Goal: Task Accomplishment & Management: Manage account settings

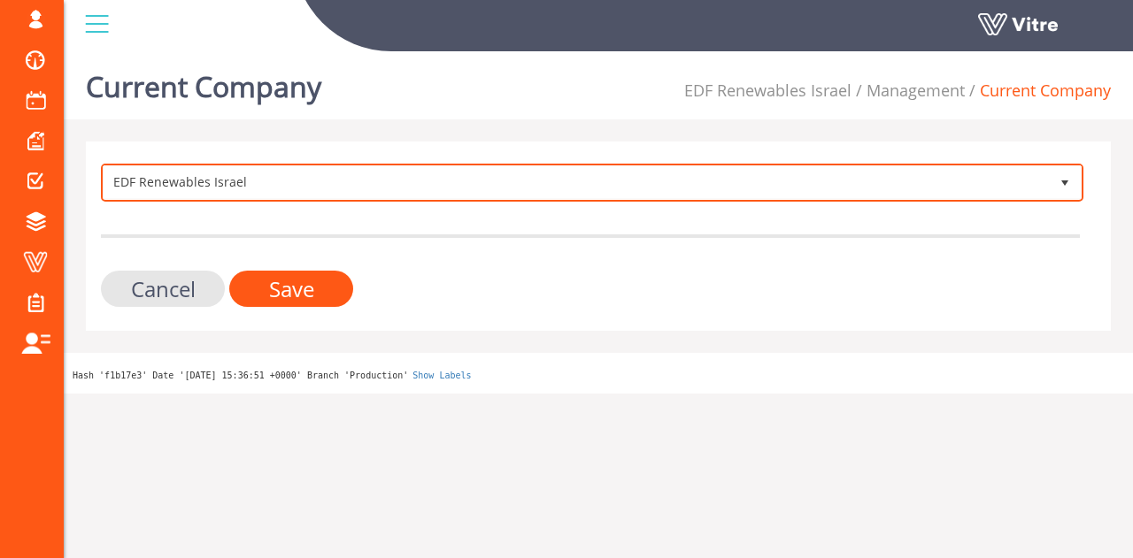
click at [427, 188] on span "EDF Renewables Israel" at bounding box center [576, 182] width 945 height 32
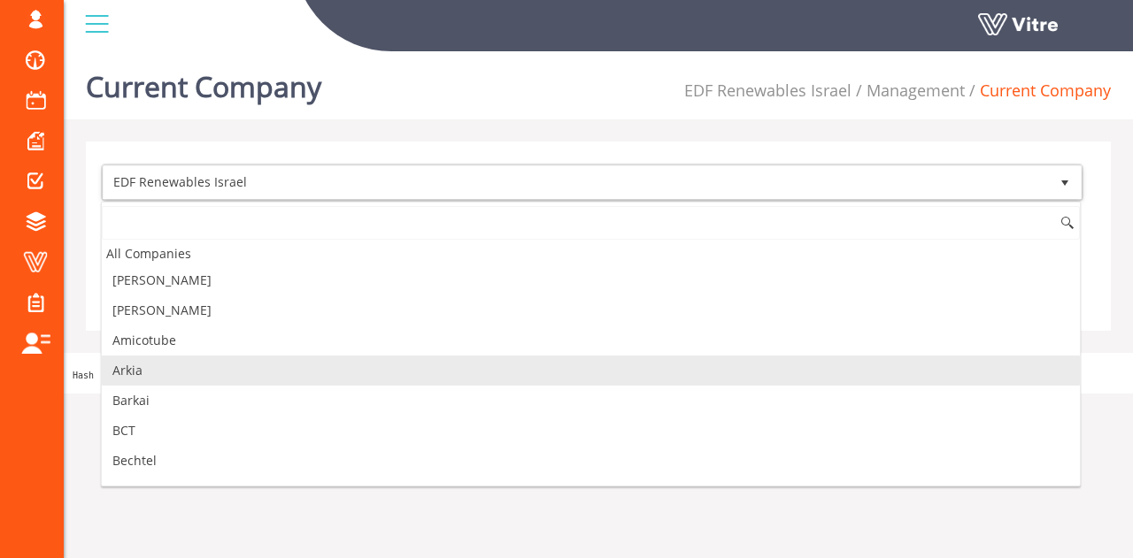
click at [228, 369] on li "Arkia" at bounding box center [591, 371] width 978 height 30
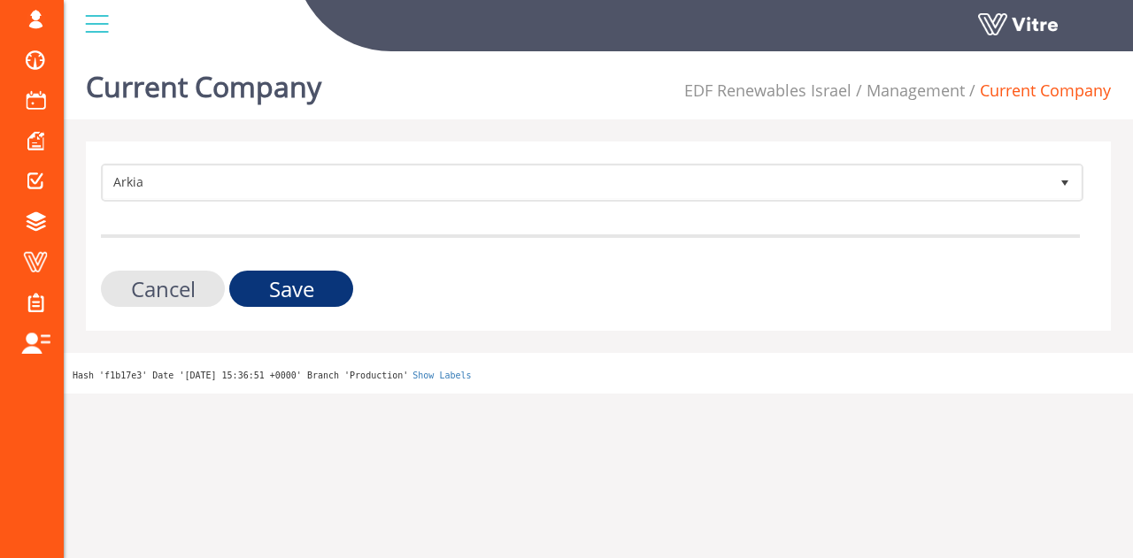
drag, startPoint x: 326, startPoint y: 269, endPoint x: 322, endPoint y: 279, distance: 10.4
click at [326, 270] on form "Arkia 328 Cancel Save" at bounding box center [590, 235] width 979 height 143
click at [322, 279] on input "Save" at bounding box center [291, 289] width 124 height 36
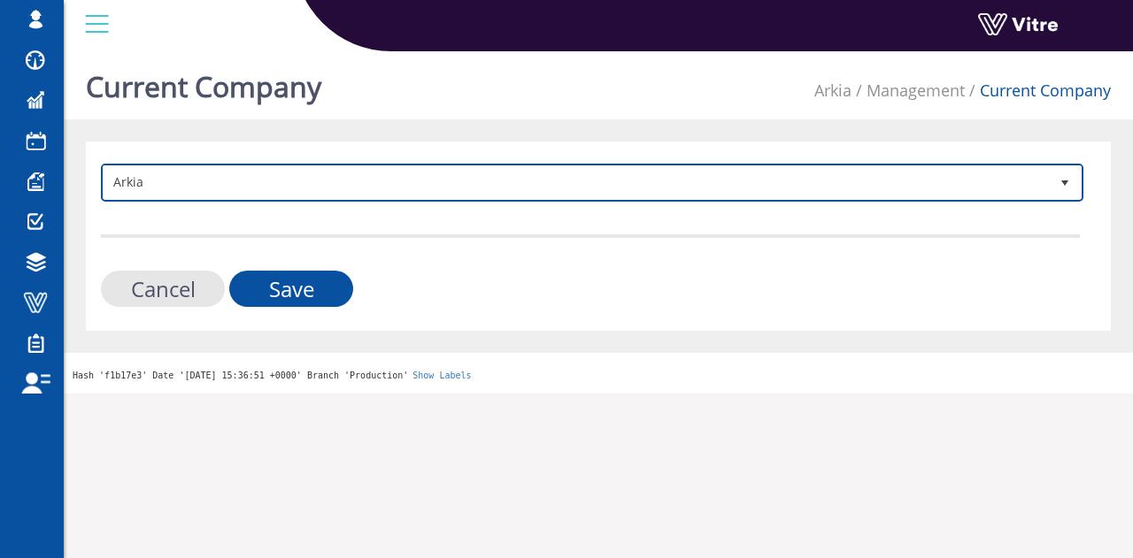
click at [312, 196] on span "Arkia" at bounding box center [576, 182] width 945 height 32
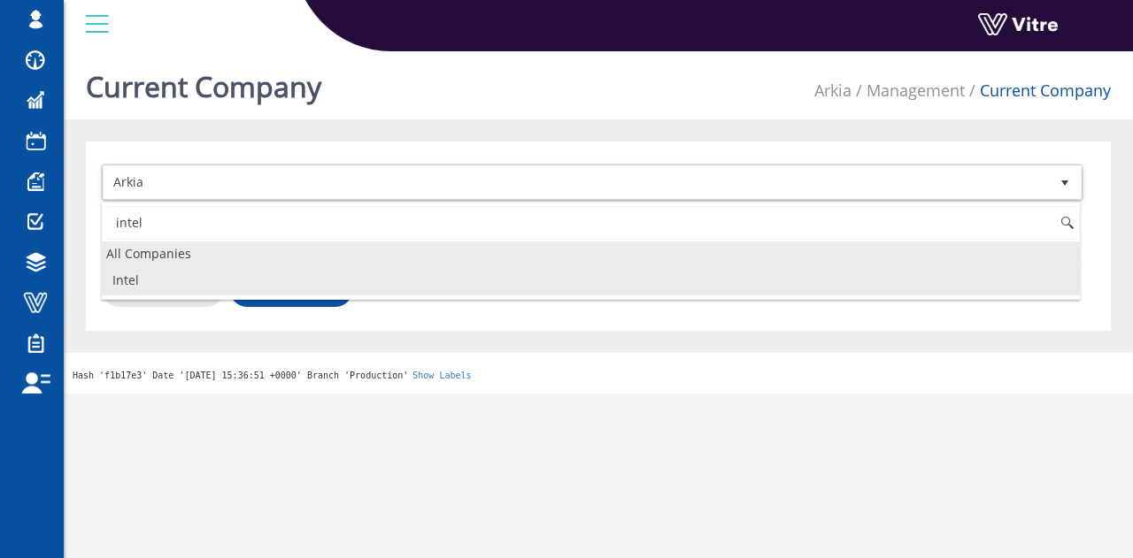
click at [242, 266] on li "Intel" at bounding box center [591, 280] width 978 height 30
type input "intel"
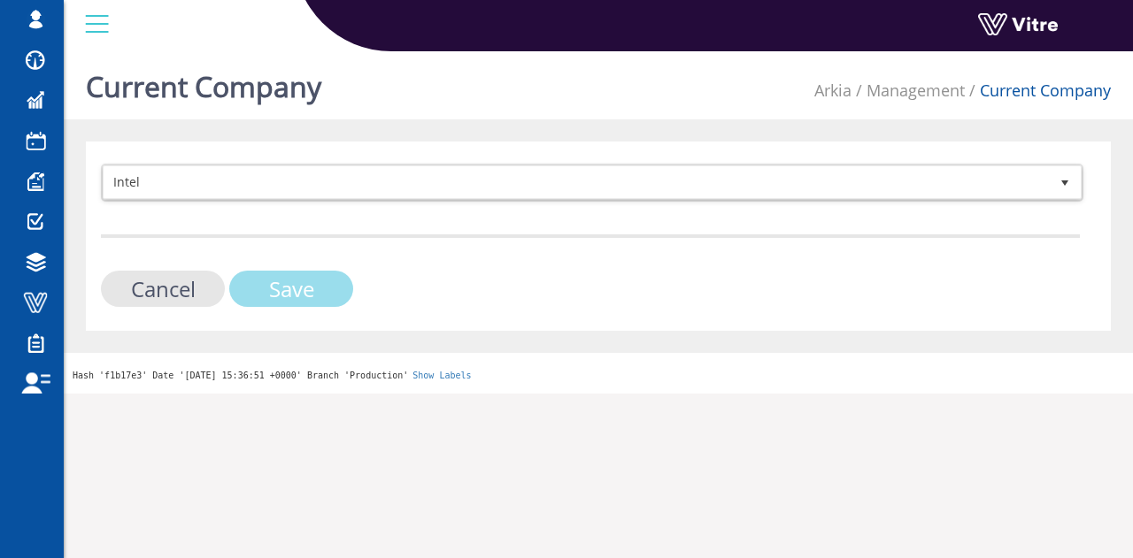
click at [309, 290] on input "Save" at bounding box center [291, 289] width 124 height 36
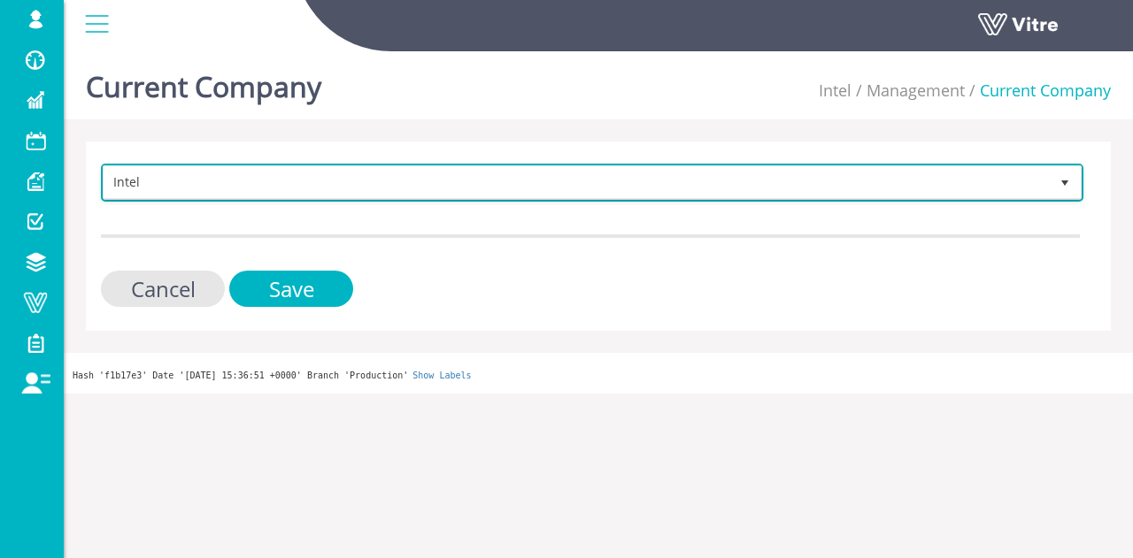
click at [203, 194] on span "Intel" at bounding box center [576, 182] width 945 height 32
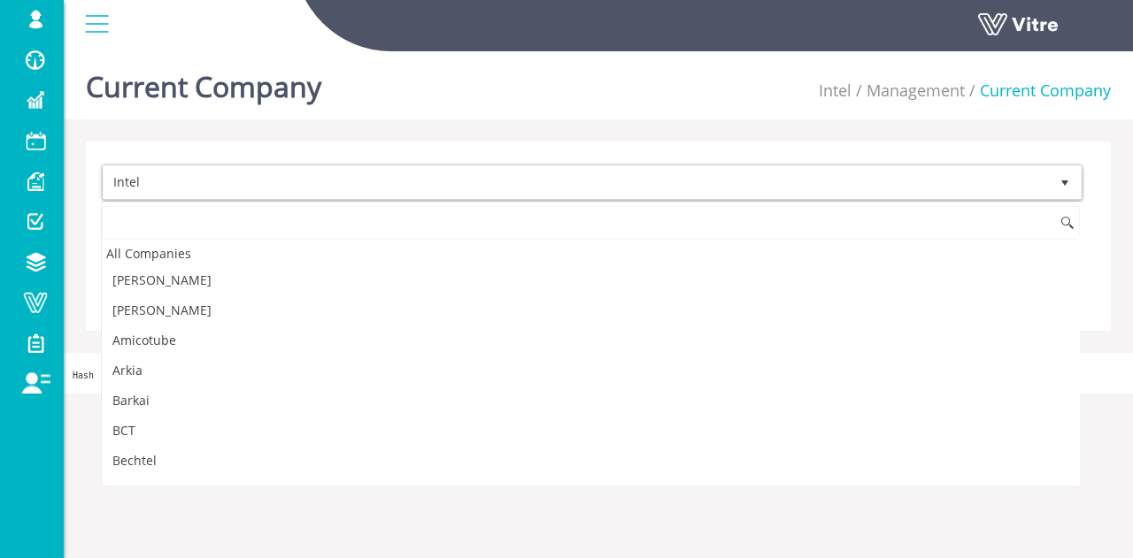
scroll to position [727, 0]
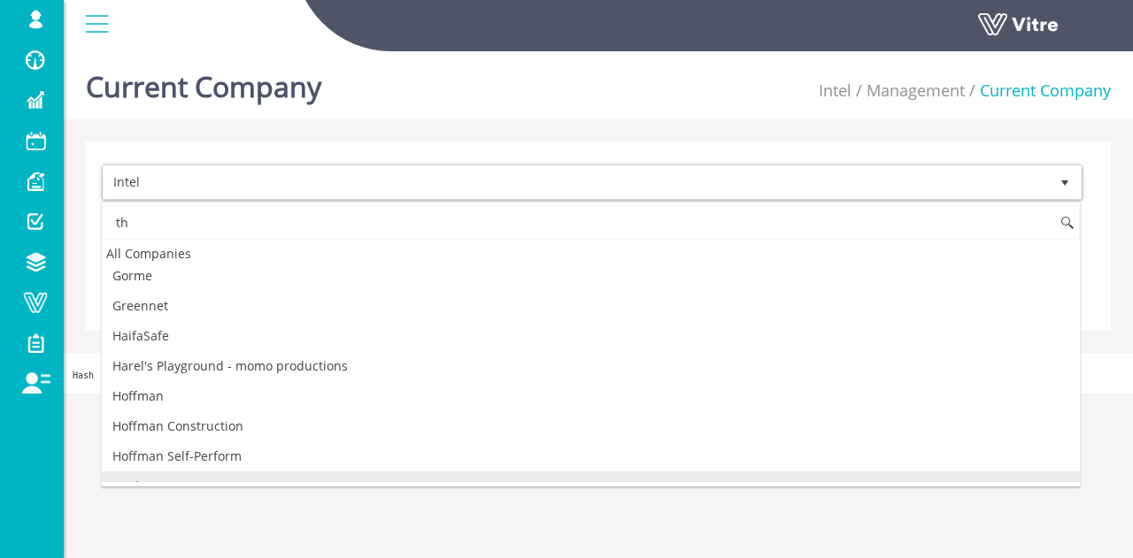
type input "t"
type input "י"
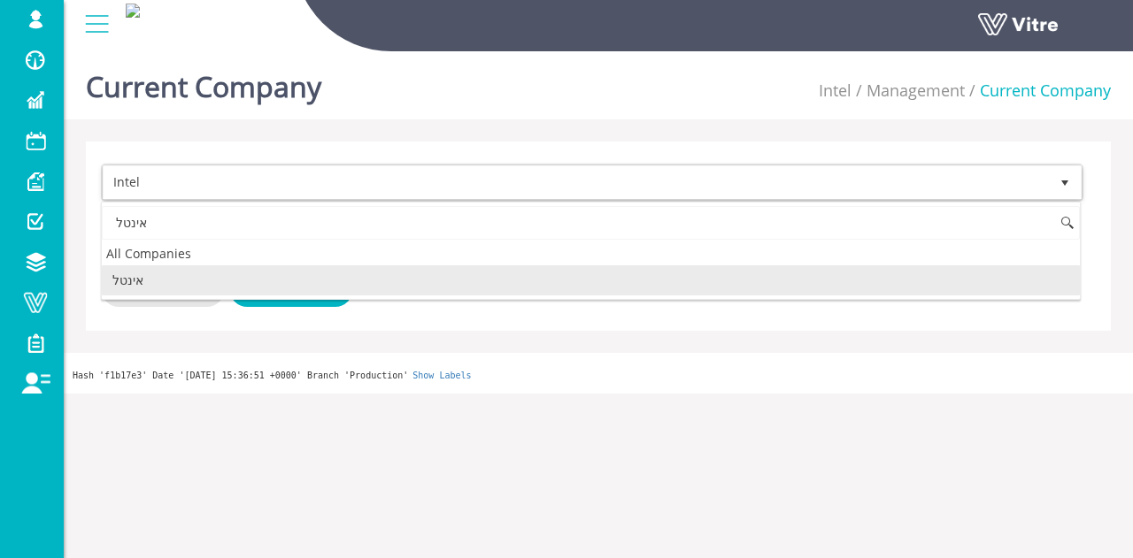
click at [185, 266] on li "אינטל" at bounding box center [591, 280] width 978 height 30
type input "אינטל"
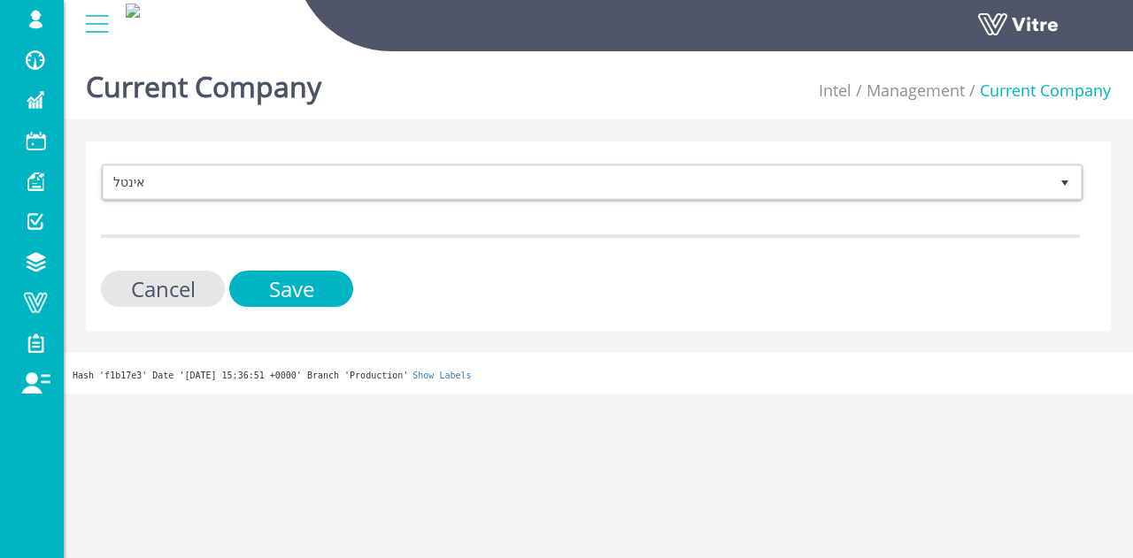
click at [247, 269] on form "אינטל 19 Cancel Save" at bounding box center [590, 235] width 979 height 143
click at [258, 282] on input "Save" at bounding box center [291, 289] width 124 height 36
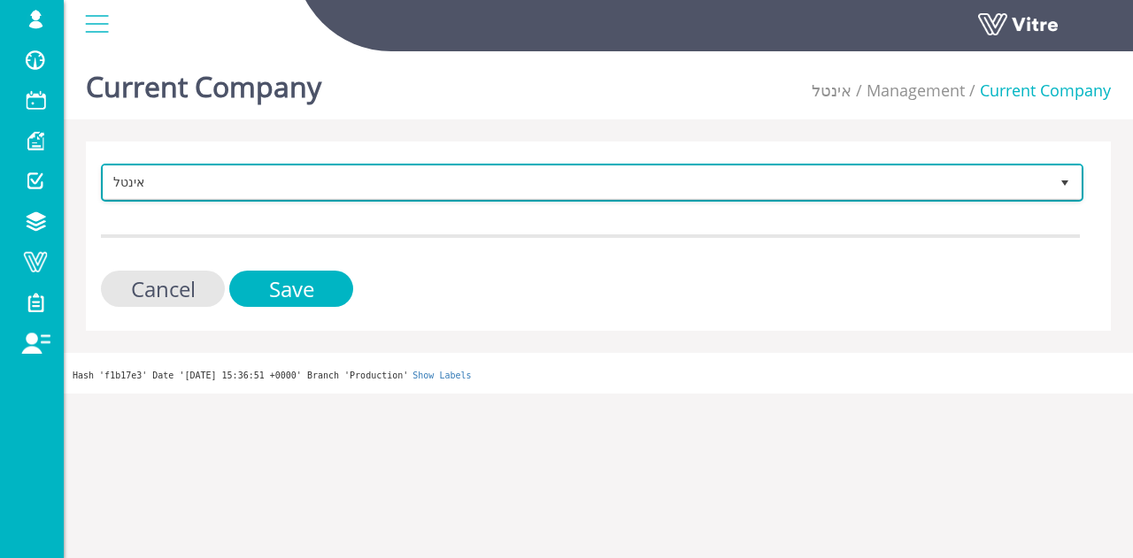
click at [258, 171] on span "אינטל" at bounding box center [576, 182] width 945 height 32
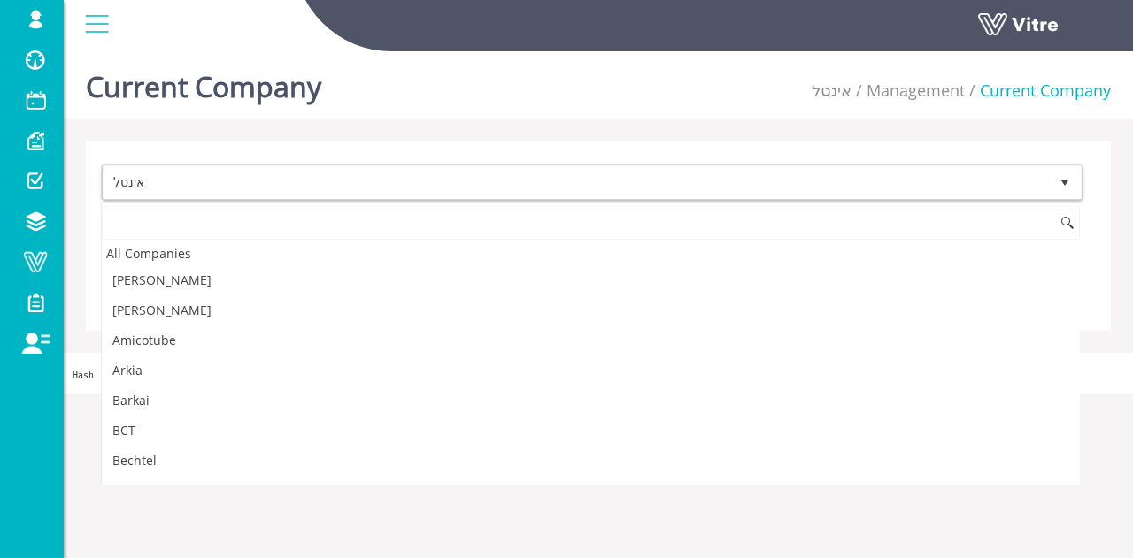
scroll to position [2556, 0]
click at [250, 508] on li "אינטל" at bounding box center [591, 523] width 978 height 30
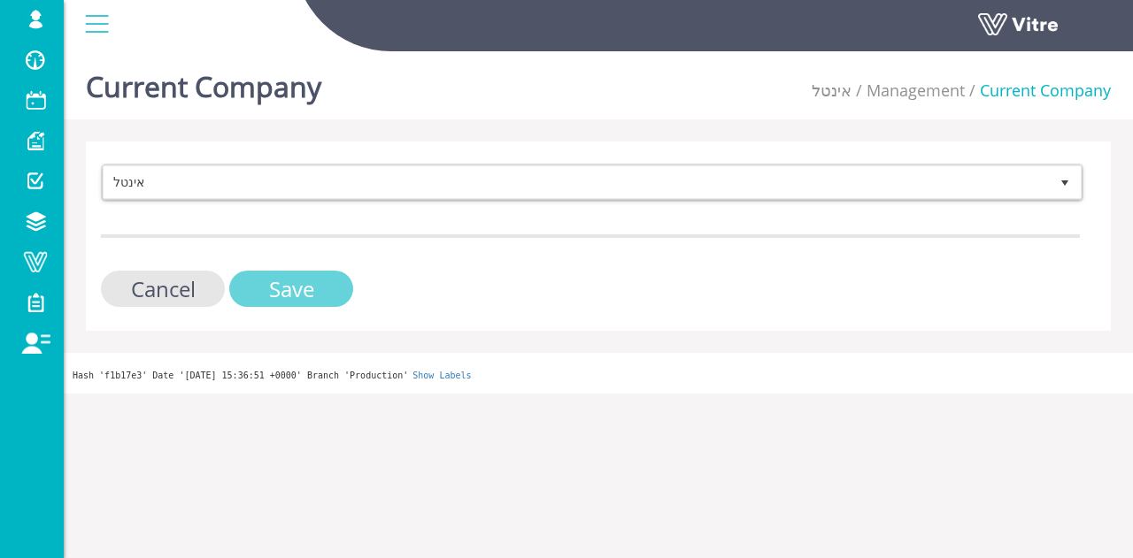
click at [333, 304] on input "Save" at bounding box center [291, 289] width 124 height 36
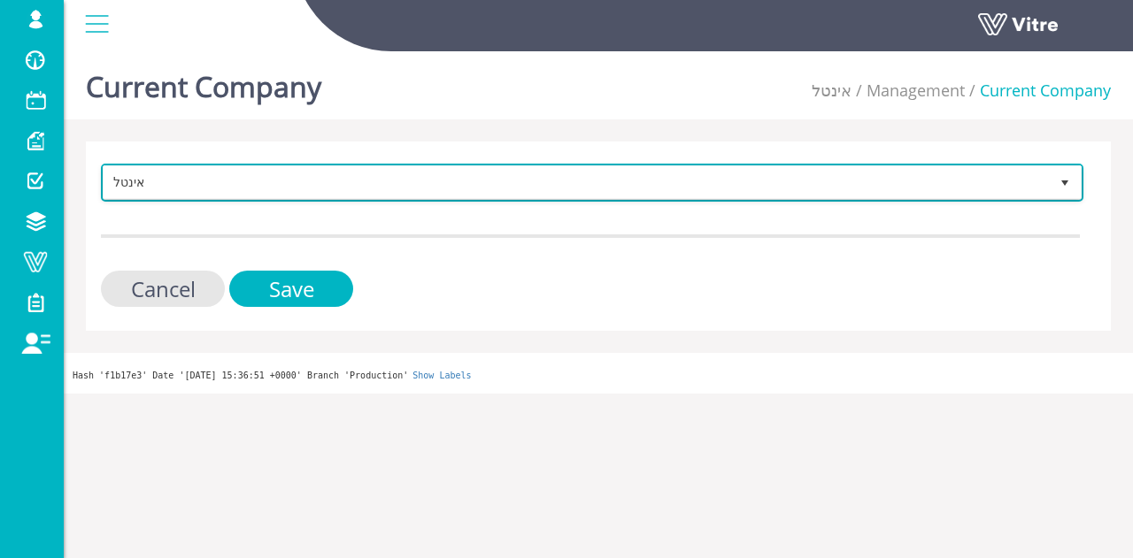
click at [205, 197] on span "אינטל" at bounding box center [576, 182] width 945 height 32
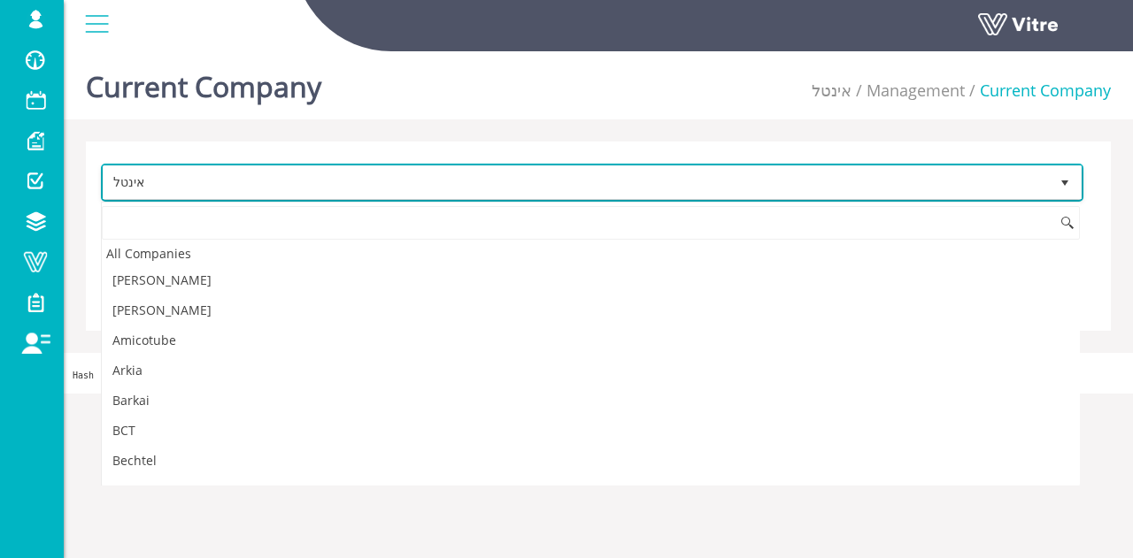
scroll to position [2556, 0]
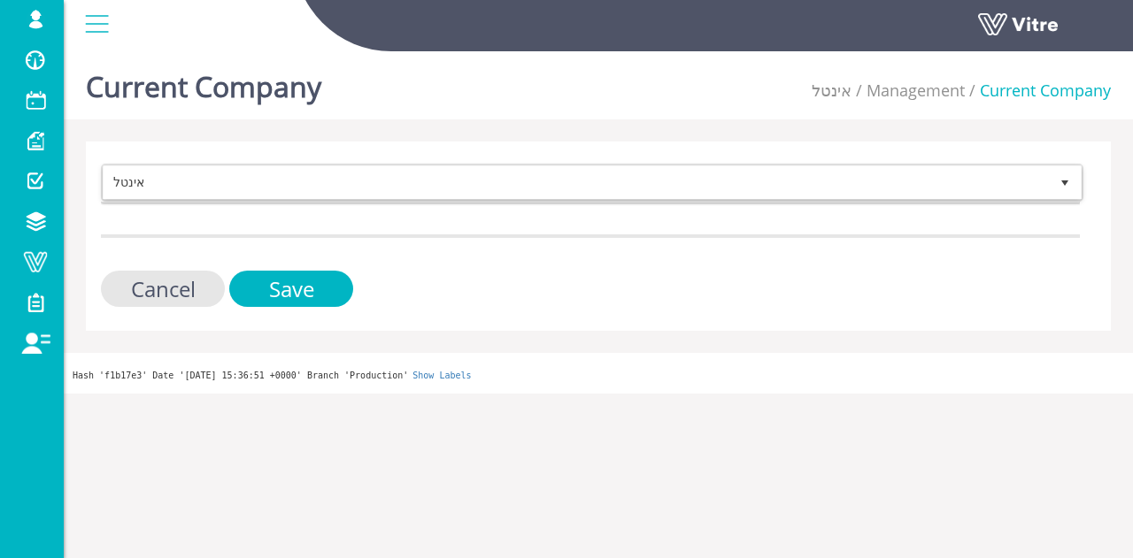
click at [370, 104] on div "Current Company אינטל Management Current Company" at bounding box center [598, 81] width 1069 height 75
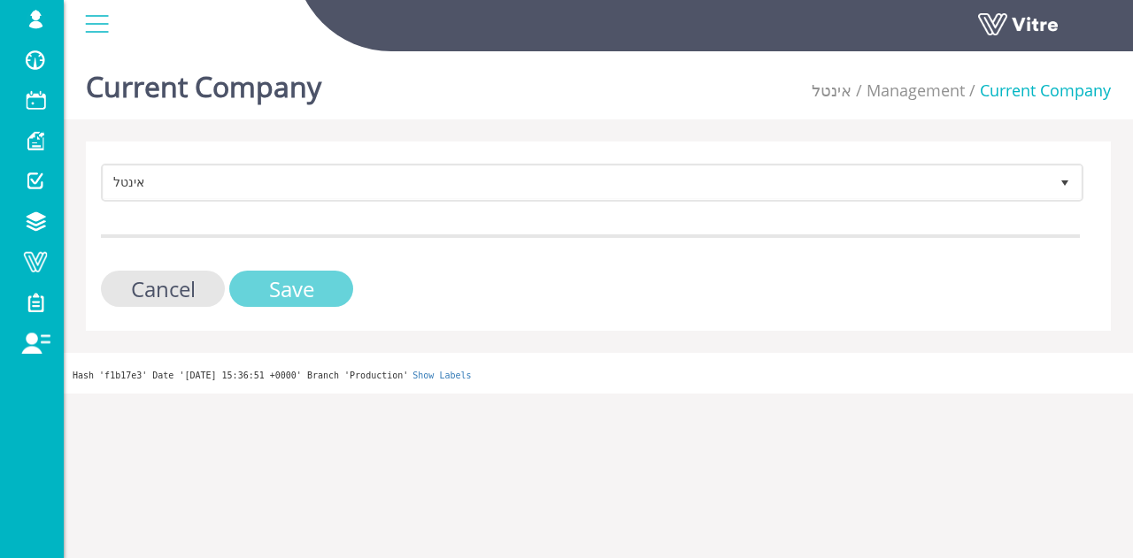
click at [321, 302] on input "Save" at bounding box center [291, 289] width 124 height 36
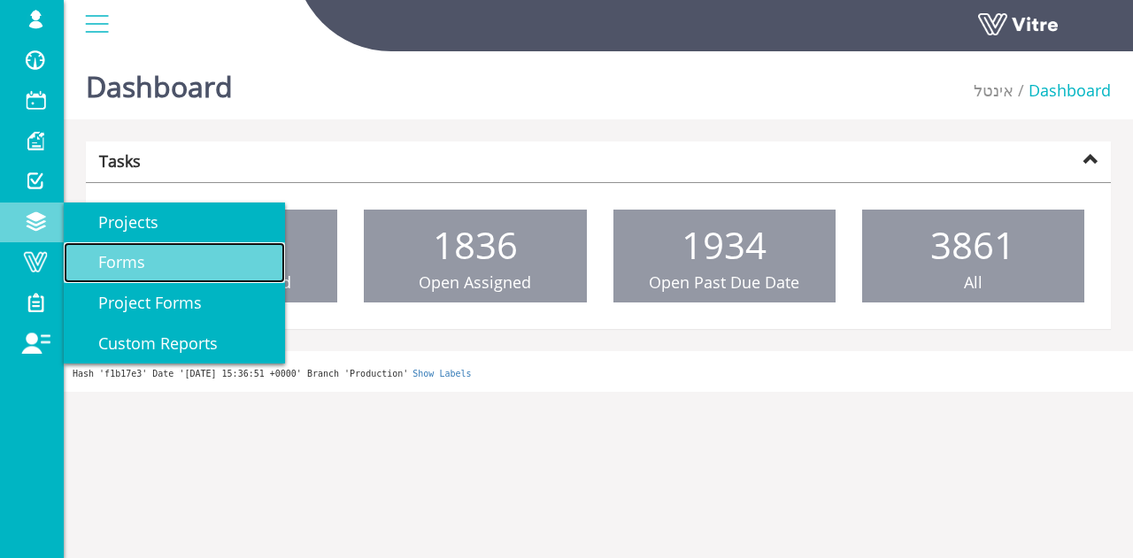
click at [248, 266] on link "Forms" at bounding box center [174, 262] width 221 height 41
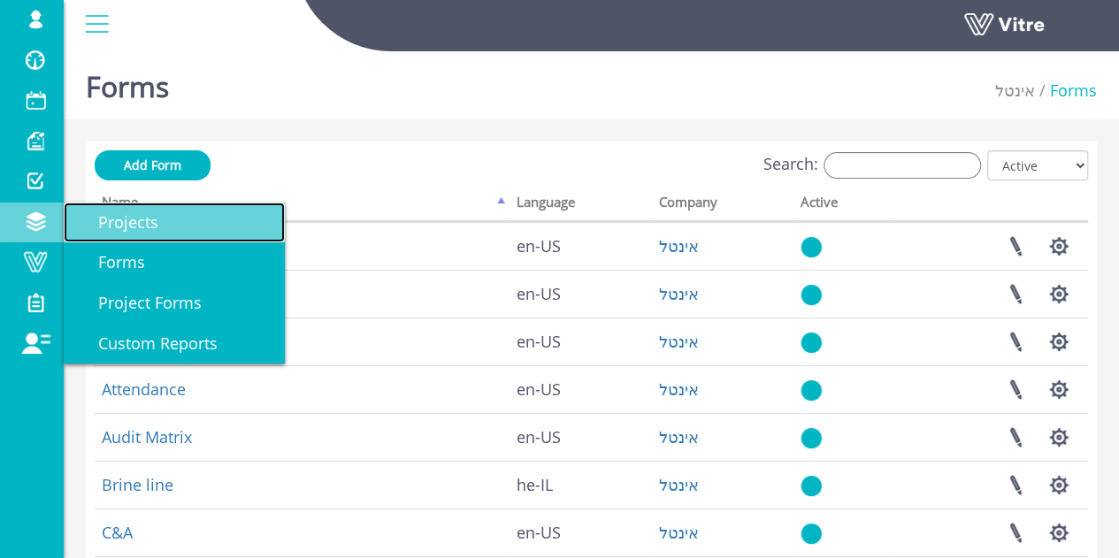
click at [119, 236] on link "Projects" at bounding box center [174, 223] width 221 height 41
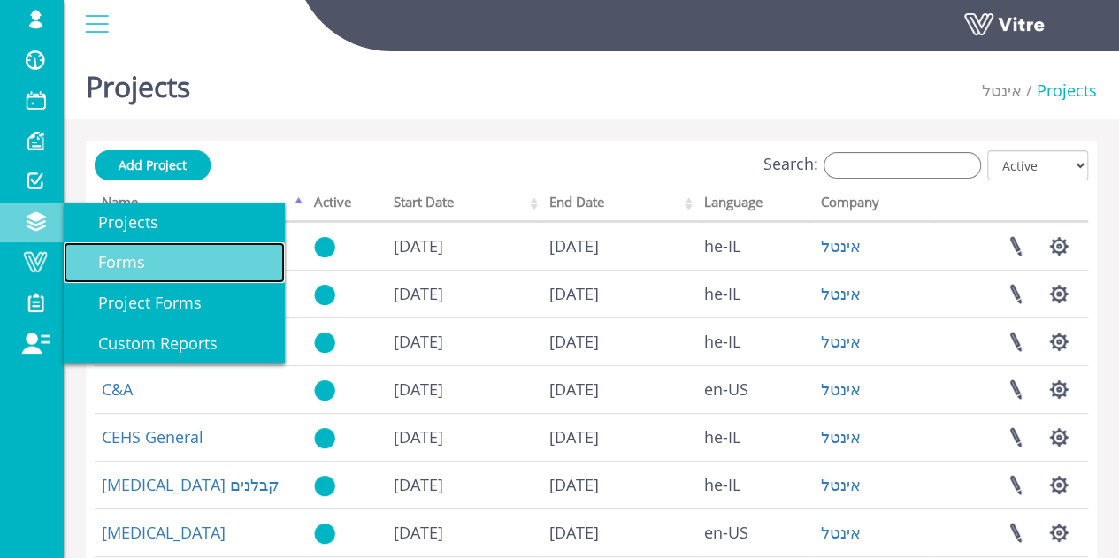
click at [97, 250] on link "Forms" at bounding box center [174, 262] width 221 height 41
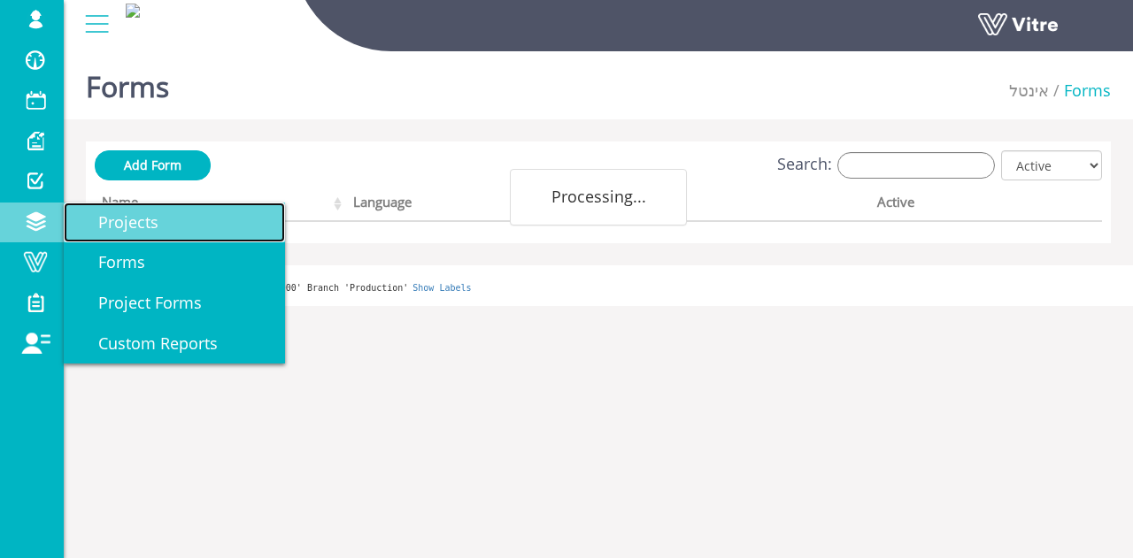
click at [200, 235] on link "Projects" at bounding box center [174, 223] width 221 height 41
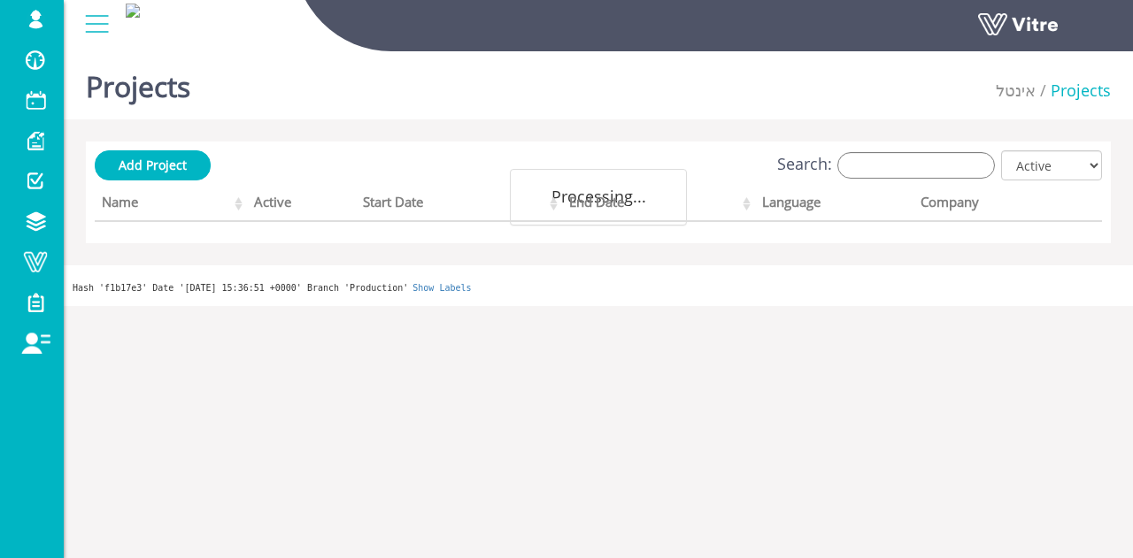
click at [889, 150] on div "Search: All Active Not Active" at bounding box center [598, 166] width 1007 height 33
click at [889, 158] on input "Search:" at bounding box center [916, 165] width 158 height 27
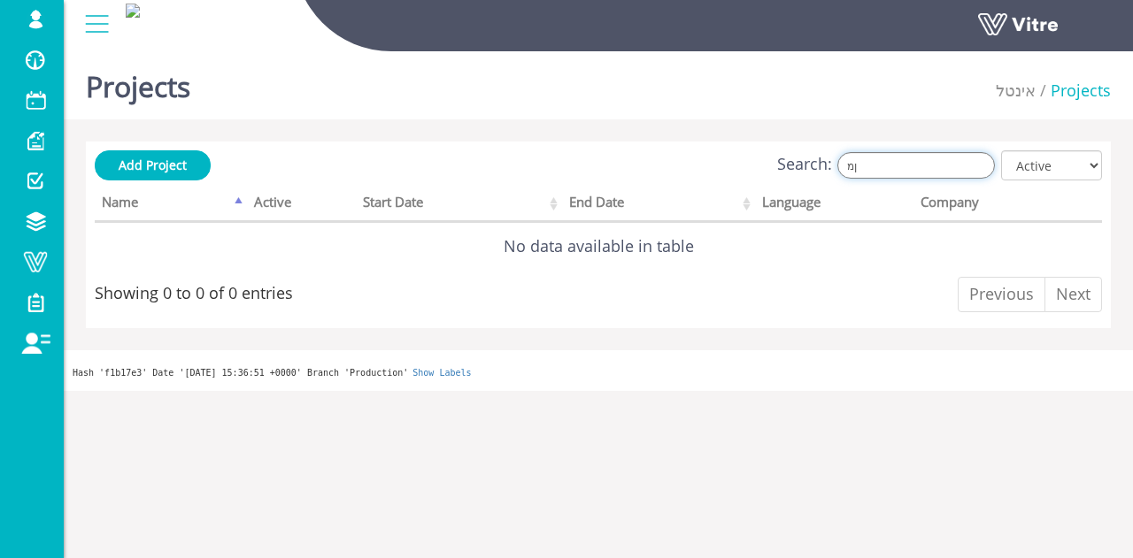
type input "ן"
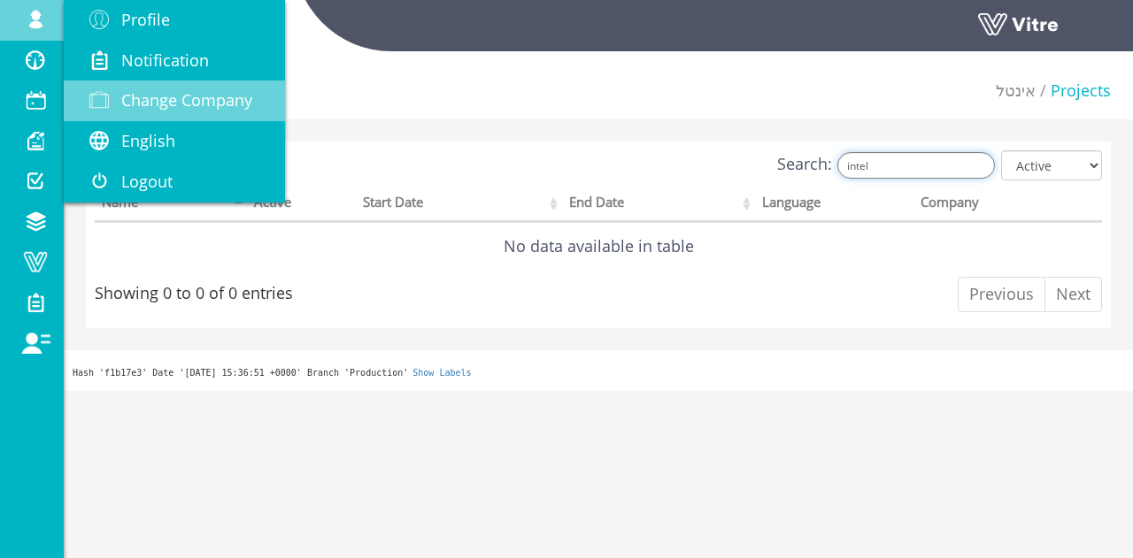
type input "intel"
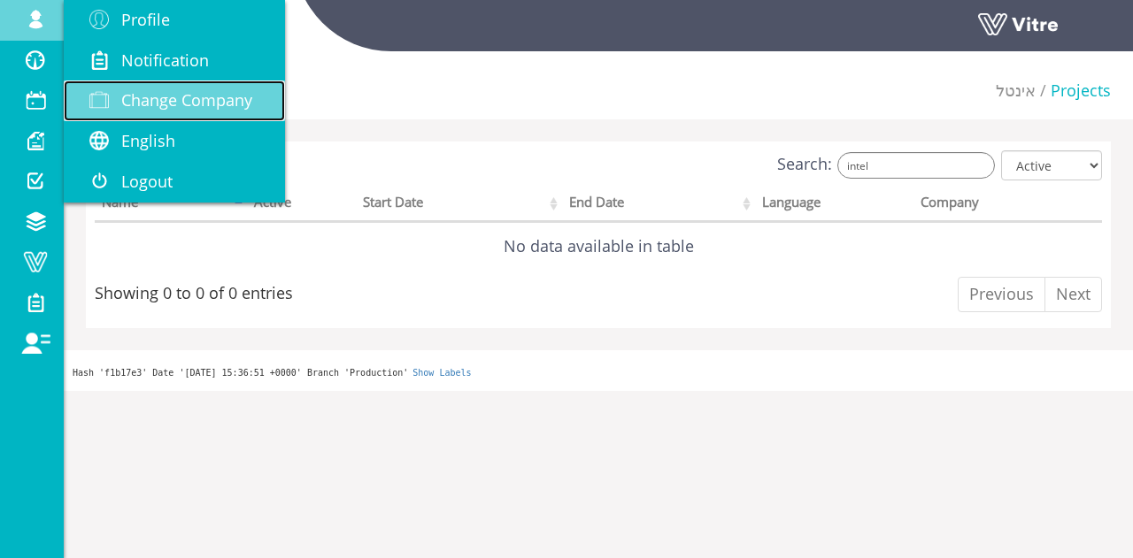
click at [149, 111] on span "Change Company" at bounding box center [186, 99] width 131 height 21
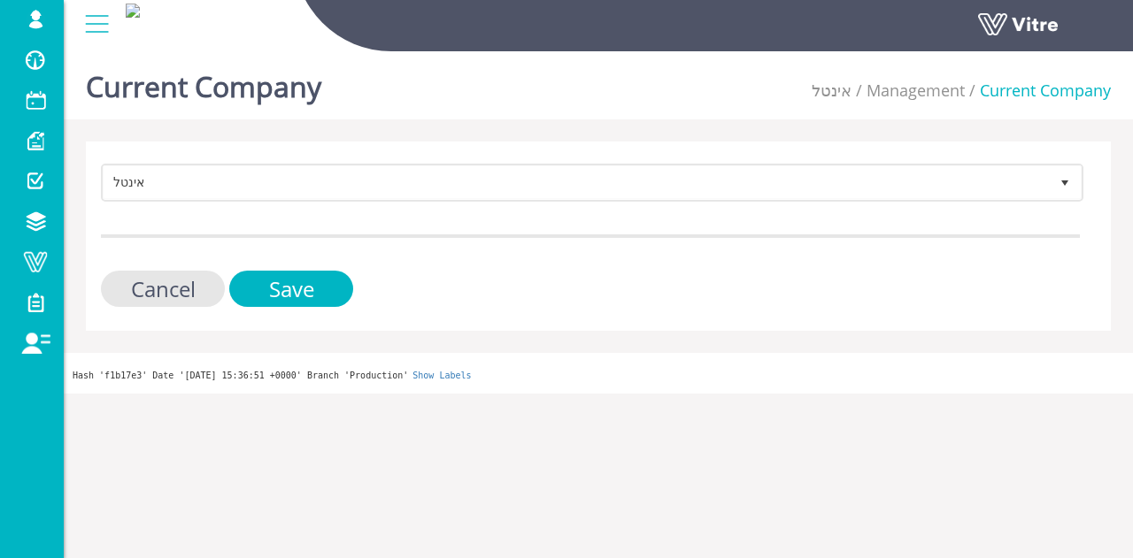
click at [232, 202] on form "אינטל 19 Cancel Save" at bounding box center [590, 235] width 979 height 143
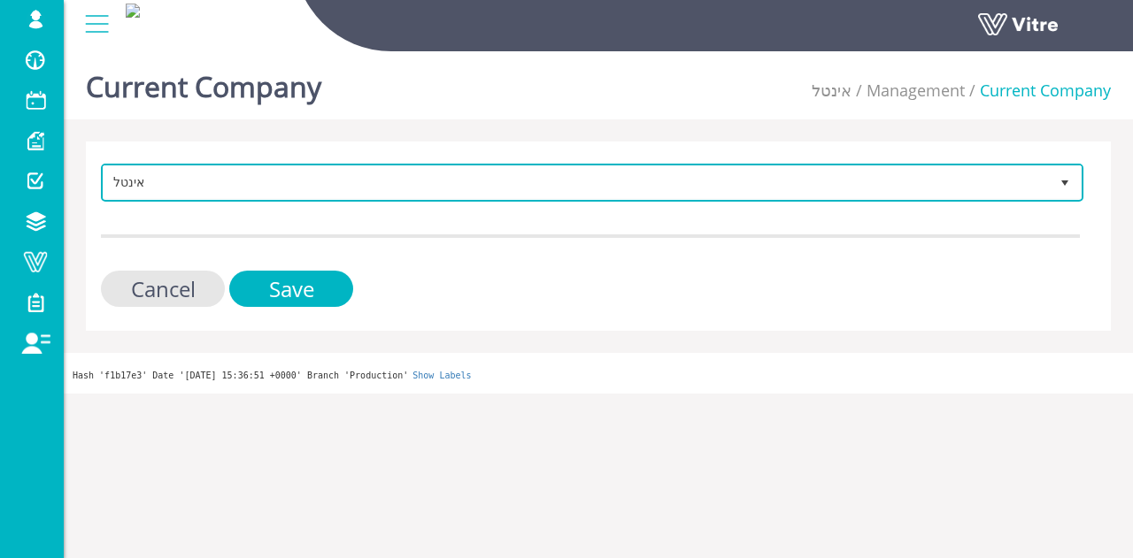
click at [333, 197] on span "אינטל" at bounding box center [576, 182] width 945 height 32
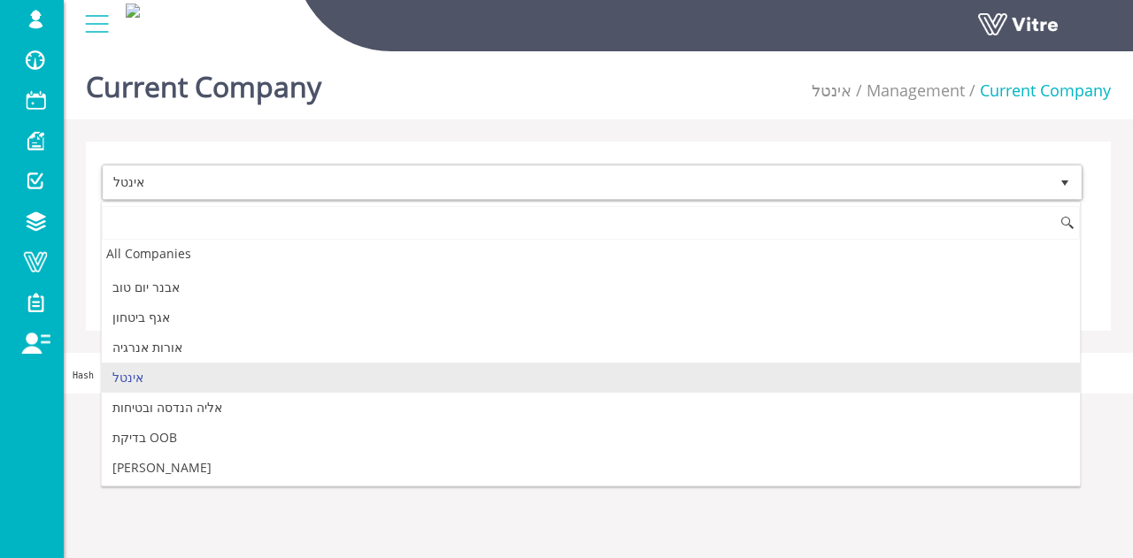
scroll to position [2733, 0]
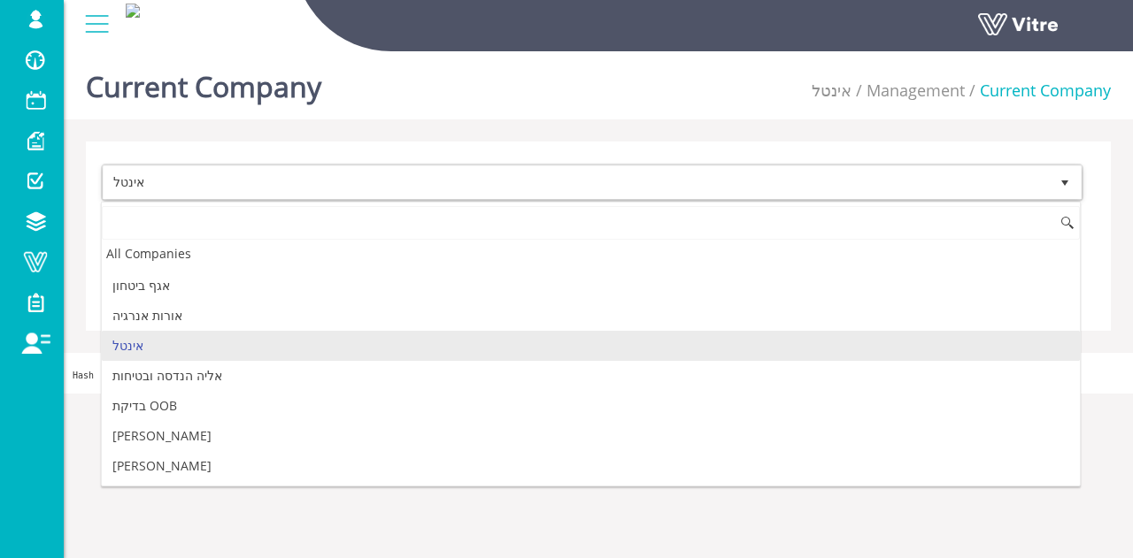
click at [227, 331] on li "אינטל" at bounding box center [591, 346] width 978 height 30
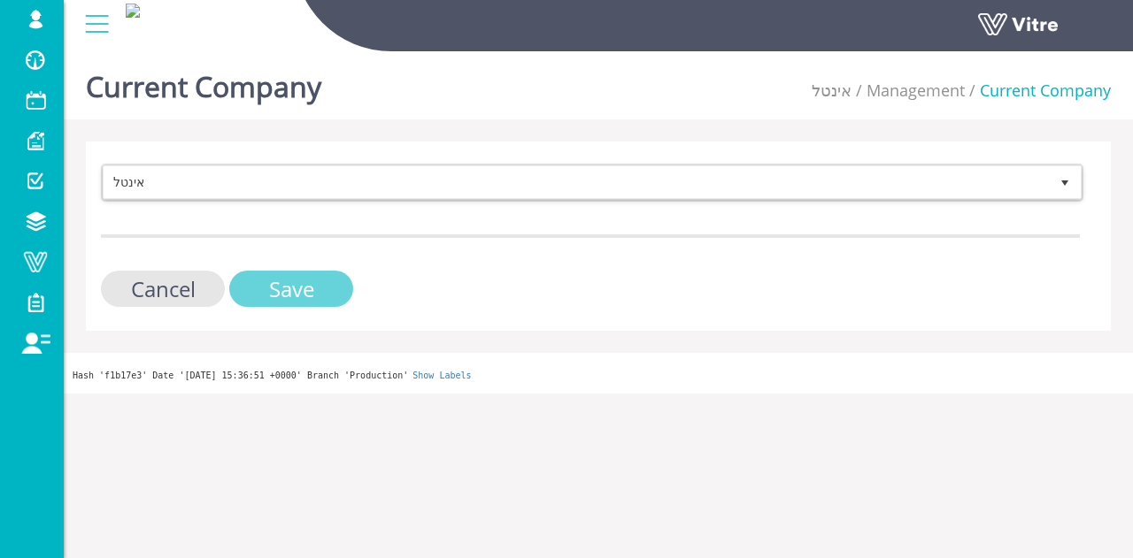
click at [262, 281] on input "Save" at bounding box center [291, 289] width 124 height 36
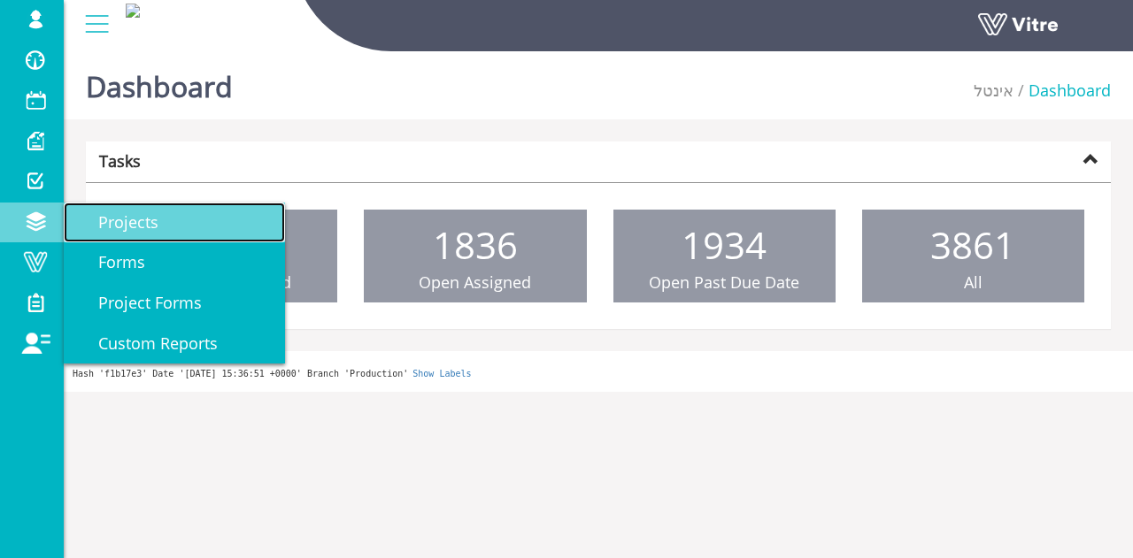
click at [92, 235] on link "Projects" at bounding box center [174, 223] width 221 height 41
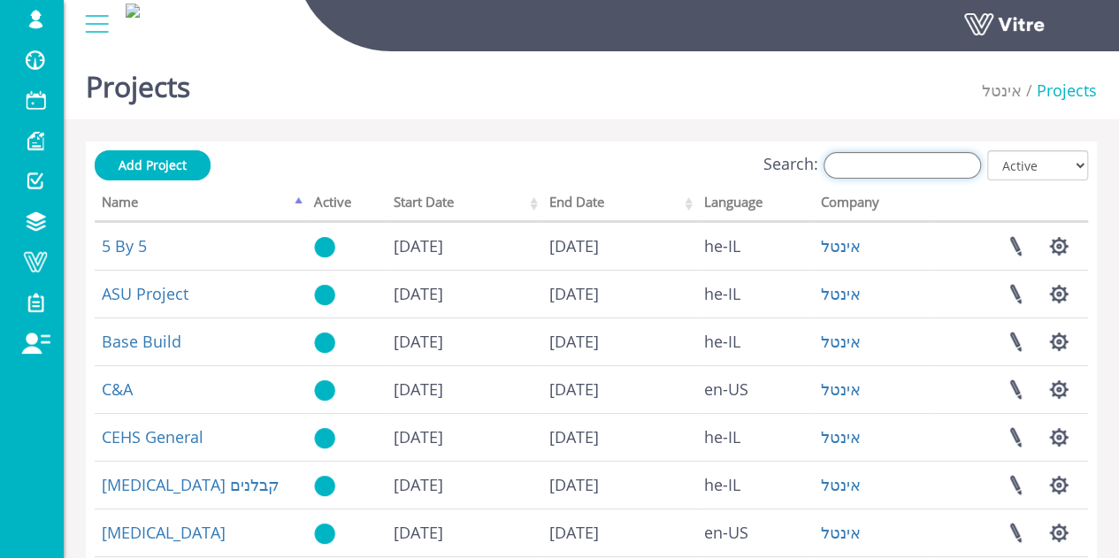
click at [956, 176] on input "Search:" at bounding box center [903, 165] width 158 height 27
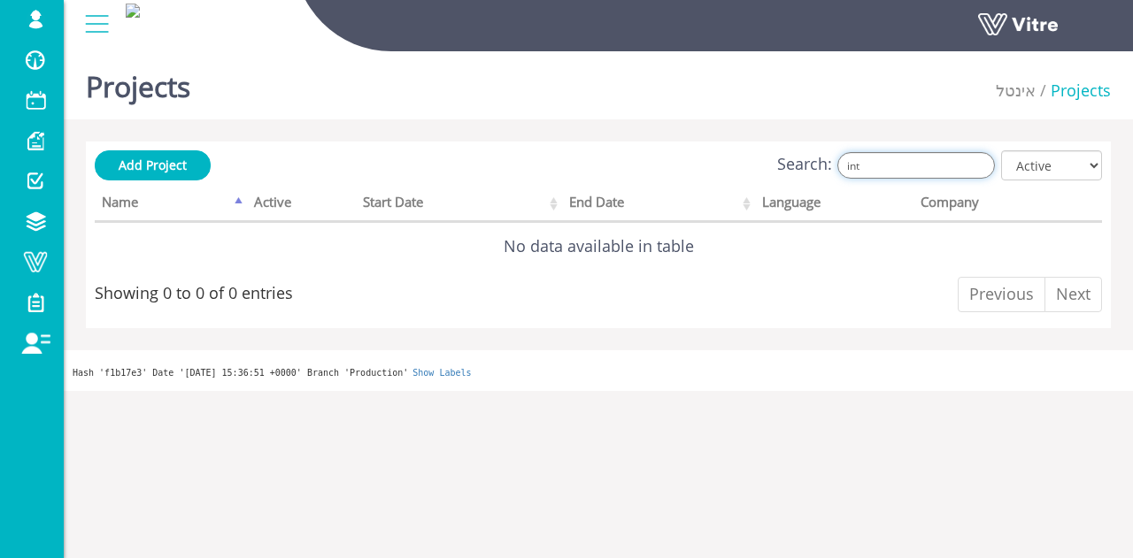
type input "int"
drag, startPoint x: 1061, startPoint y: 151, endPoint x: 1064, endPoint y: 162, distance: 10.9
click at [1061, 151] on select "All Active Not Active" at bounding box center [1051, 165] width 101 height 30
select select "2"
click at [1003, 150] on select "All Active Not Active" at bounding box center [1051, 165] width 101 height 30
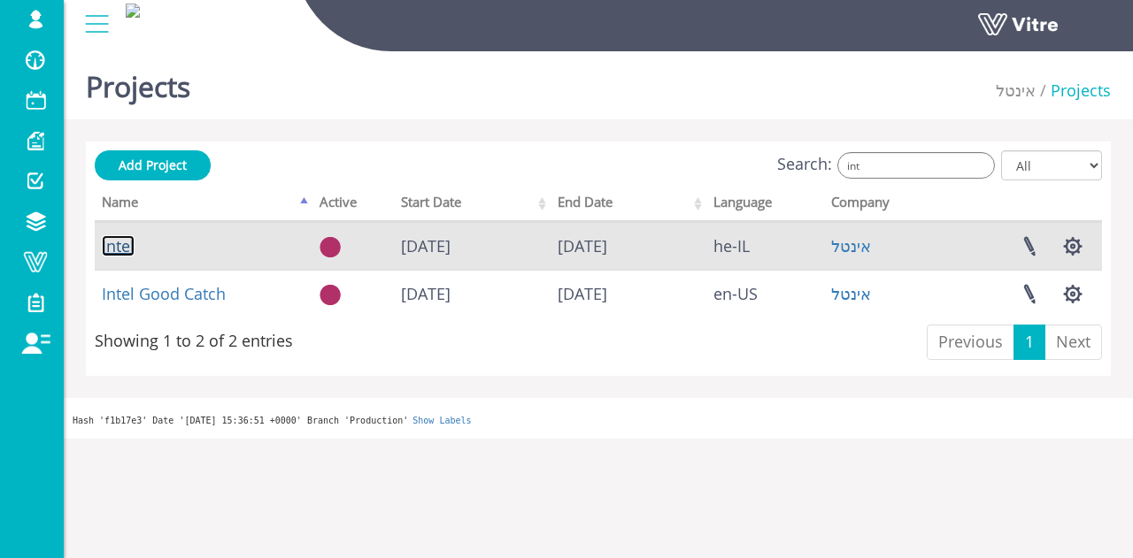
click at [108, 238] on link "Intel" at bounding box center [118, 245] width 33 height 21
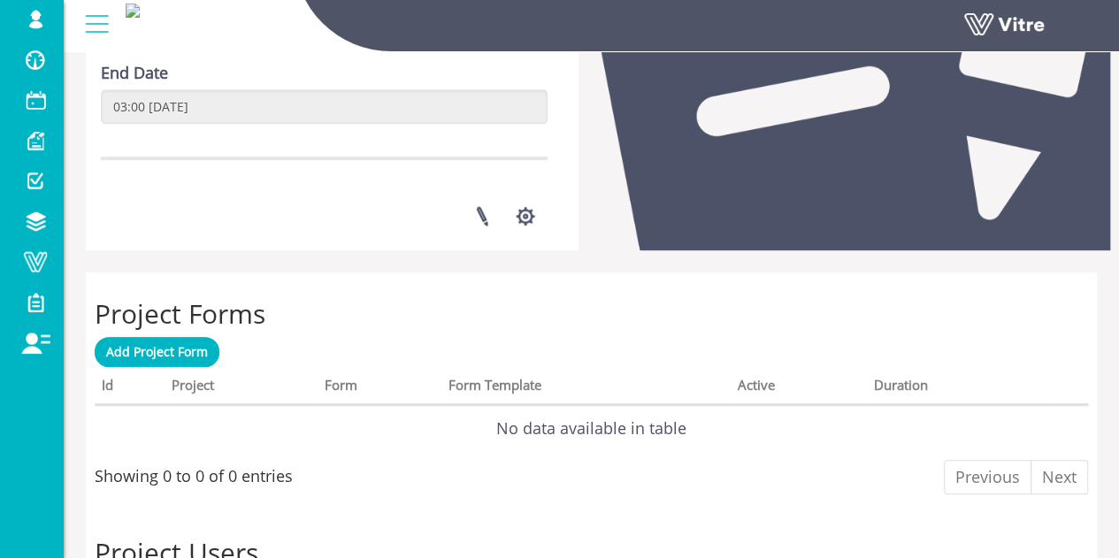
scroll to position [46, 0]
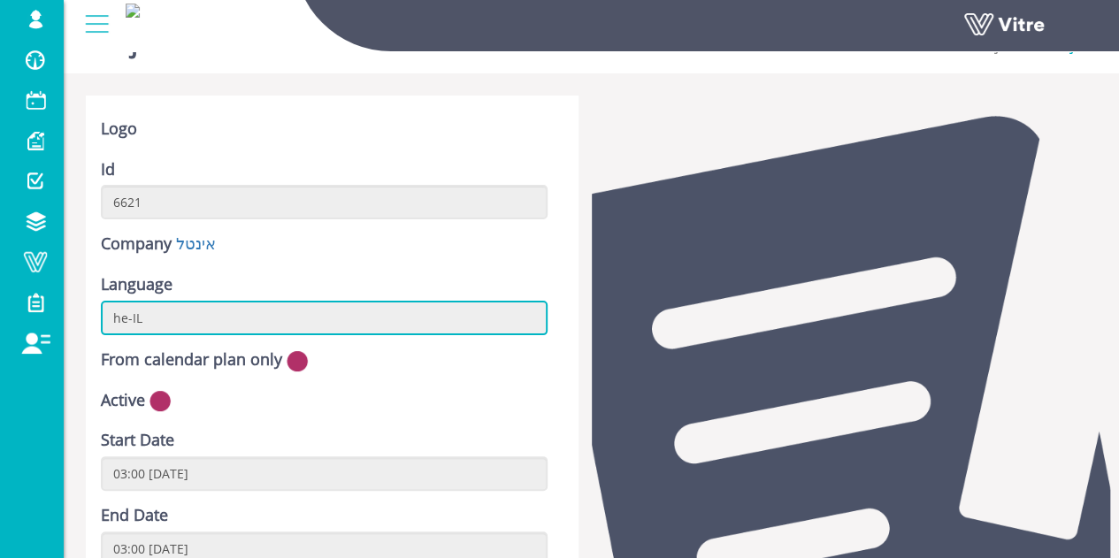
drag, startPoint x: 276, startPoint y: 305, endPoint x: 293, endPoint y: 296, distance: 19.4
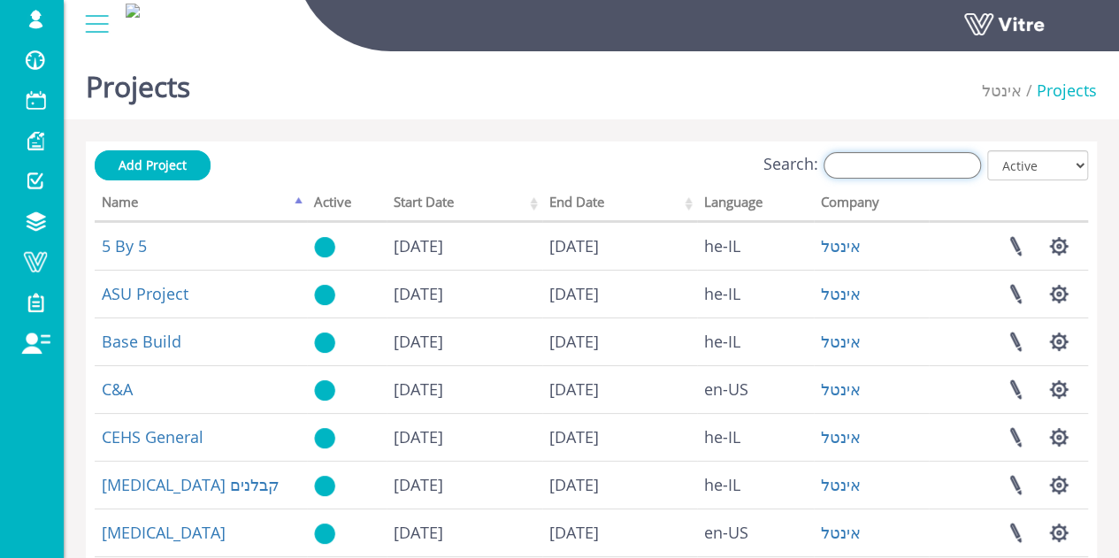
click at [904, 176] on input "Search:" at bounding box center [903, 165] width 158 height 27
type input "t"
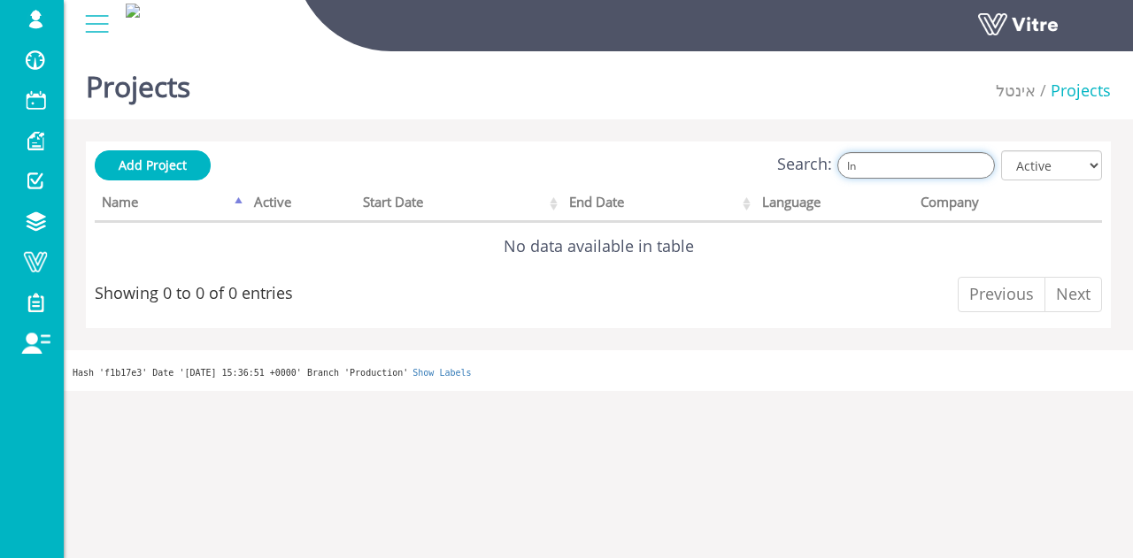
type input "I"
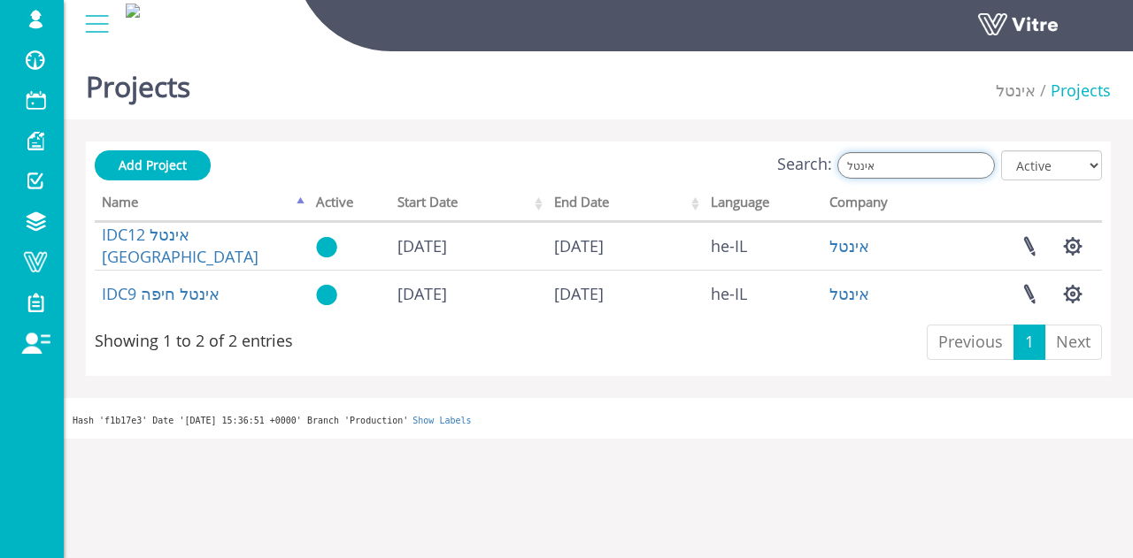
type input "אינטל"
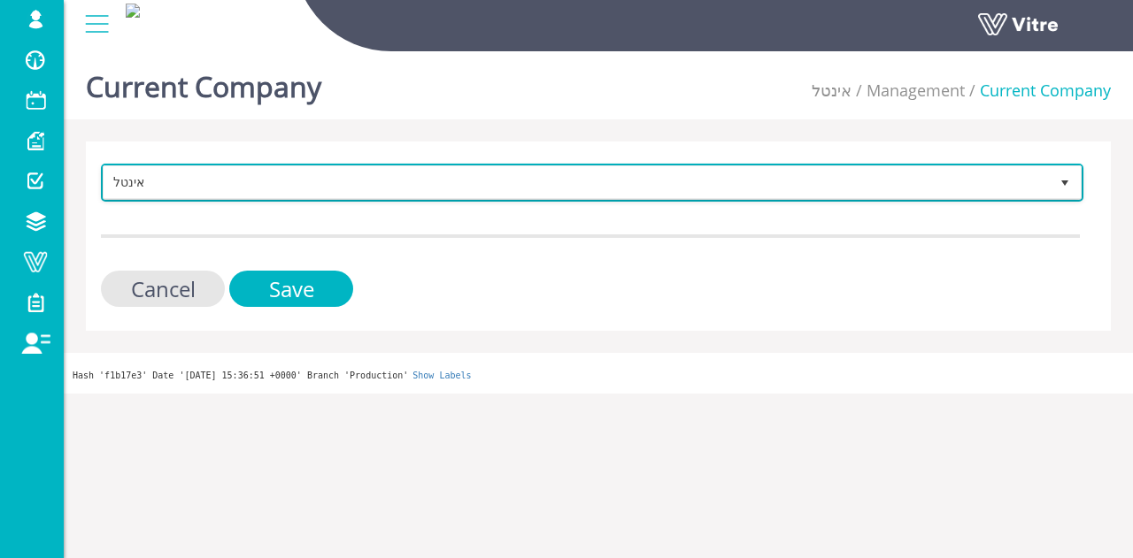
click at [319, 176] on span "אינטל" at bounding box center [576, 182] width 945 height 32
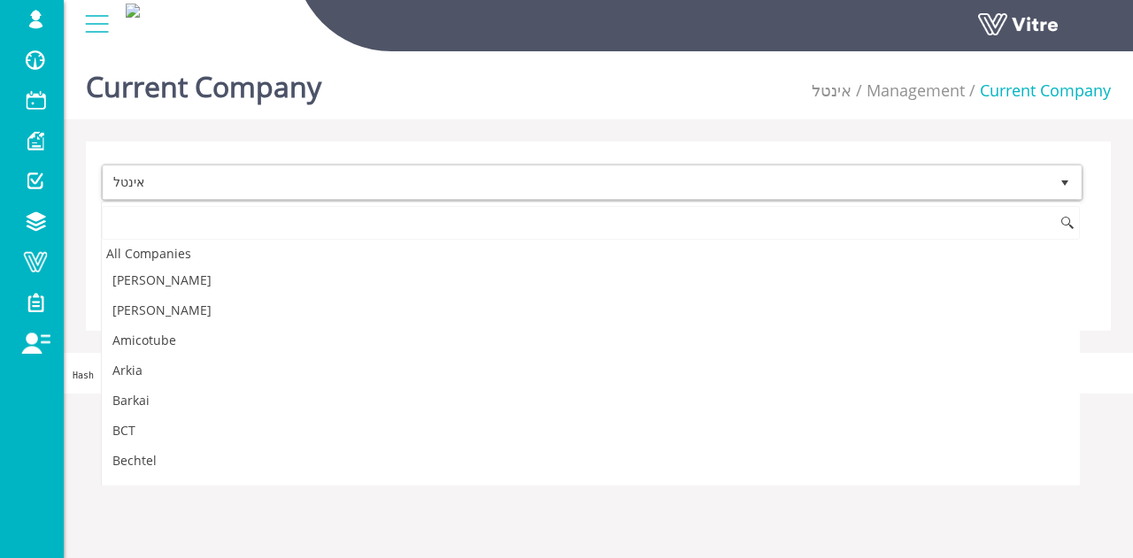
scroll to position [2556, 0]
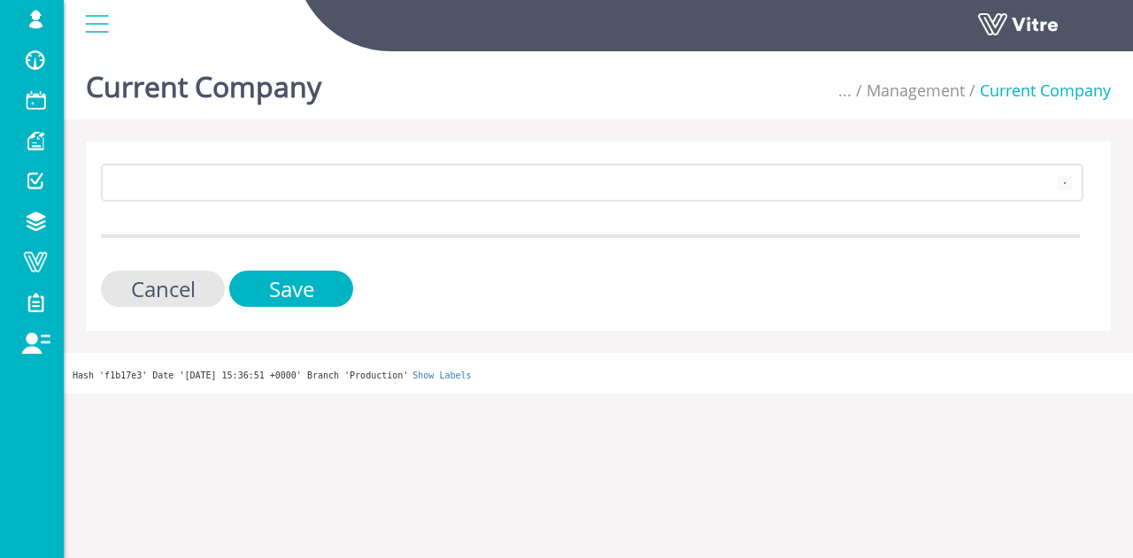
click at [336, 215] on form "19 Cancel Save" at bounding box center [590, 235] width 979 height 143
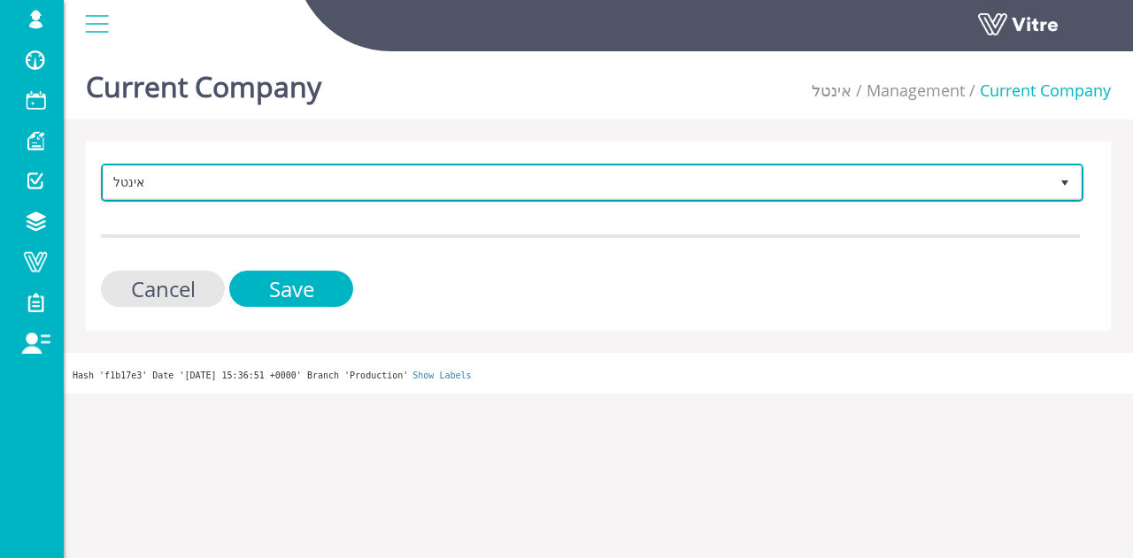
click at [334, 192] on span "אינטל" at bounding box center [576, 182] width 945 height 32
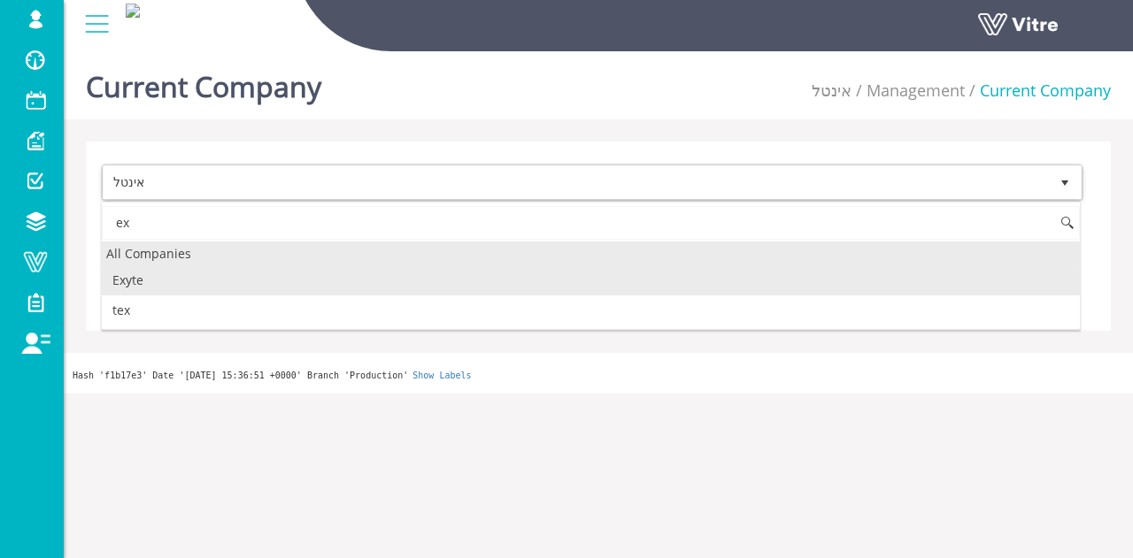
click at [158, 267] on li "Exyte" at bounding box center [591, 280] width 978 height 30
type input "ex"
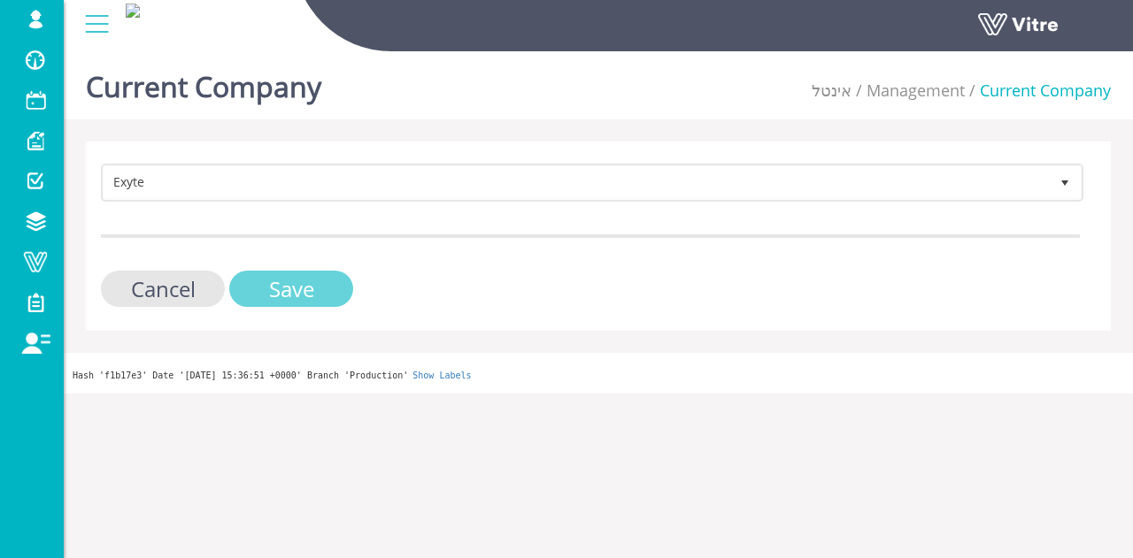
click at [242, 275] on input "Save" at bounding box center [291, 289] width 124 height 36
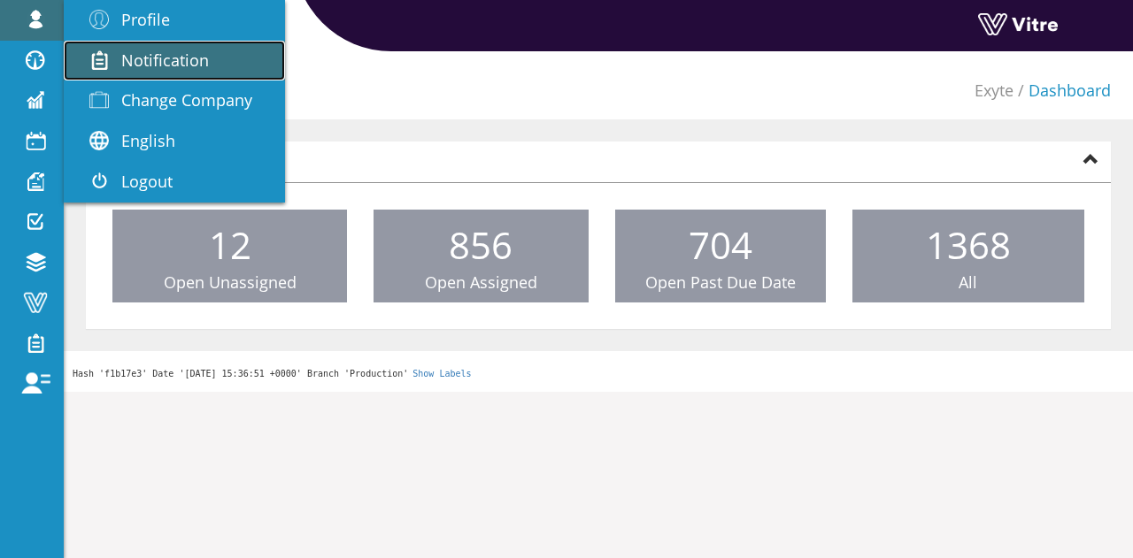
click at [134, 74] on link "Notification" at bounding box center [174, 61] width 221 height 41
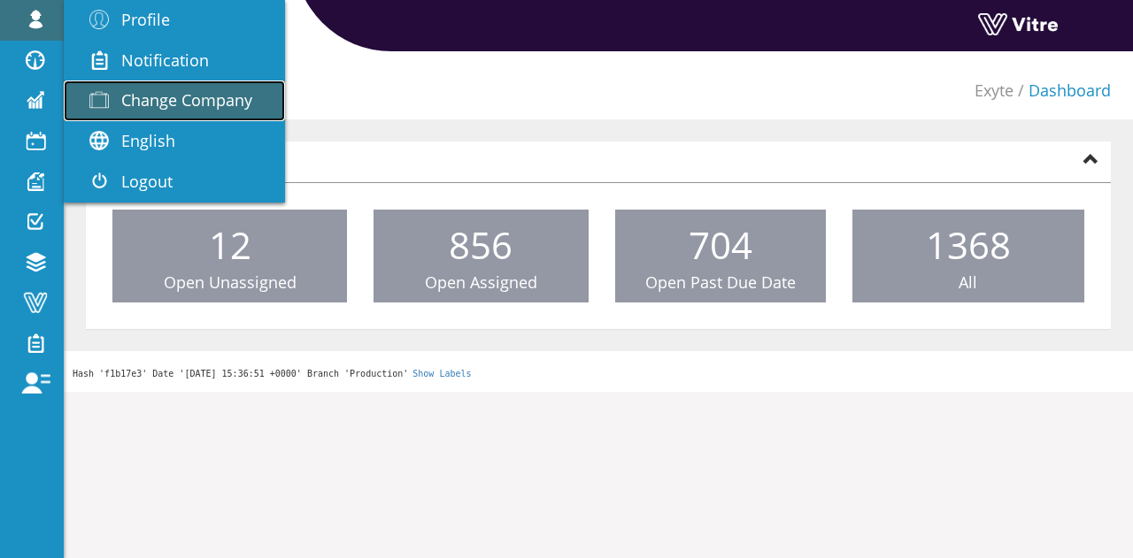
click at [140, 91] on span "Change Company" at bounding box center [186, 99] width 131 height 21
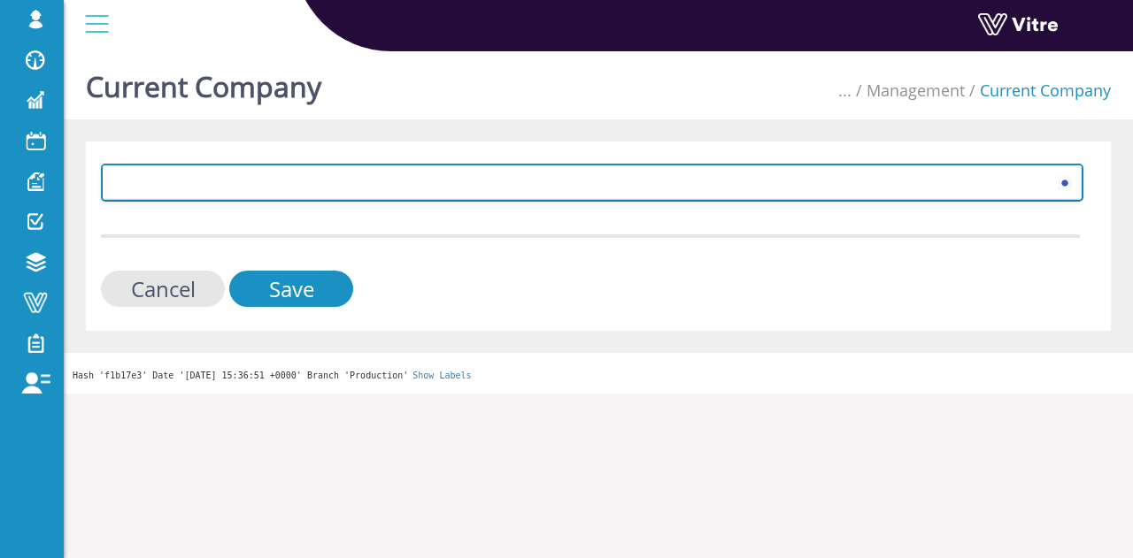
click at [185, 194] on span at bounding box center [576, 182] width 945 height 32
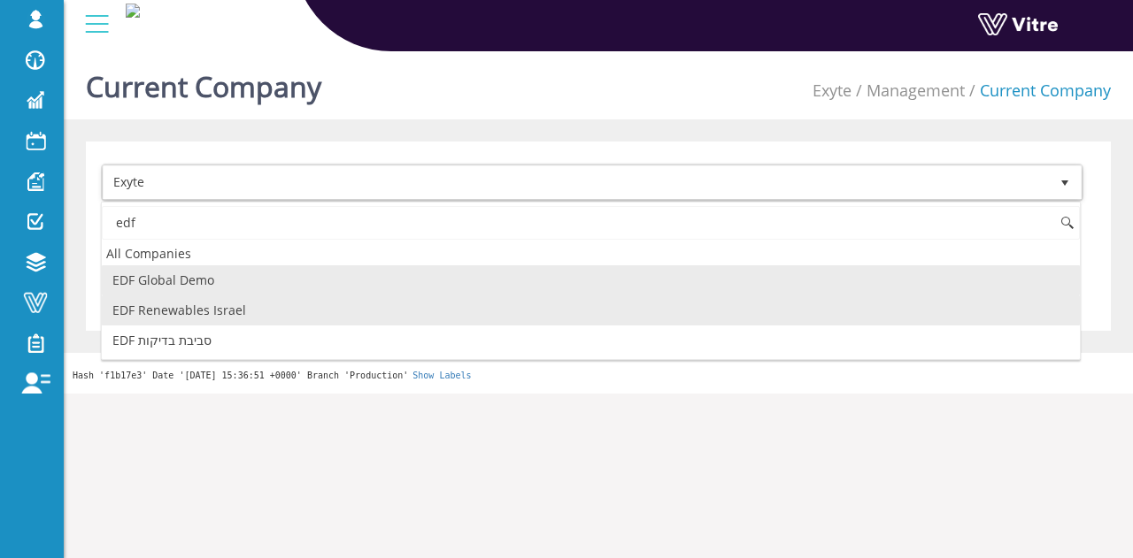
click at [182, 300] on li "EDF Renewables Israel" at bounding box center [591, 311] width 978 height 30
type input "edf"
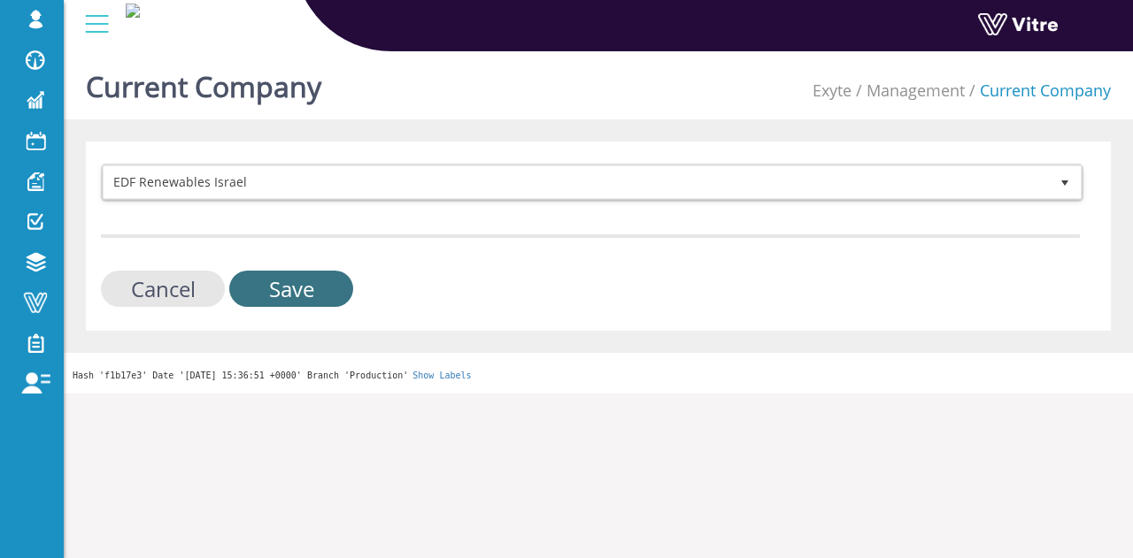
click at [272, 282] on input "Save" at bounding box center [291, 289] width 124 height 36
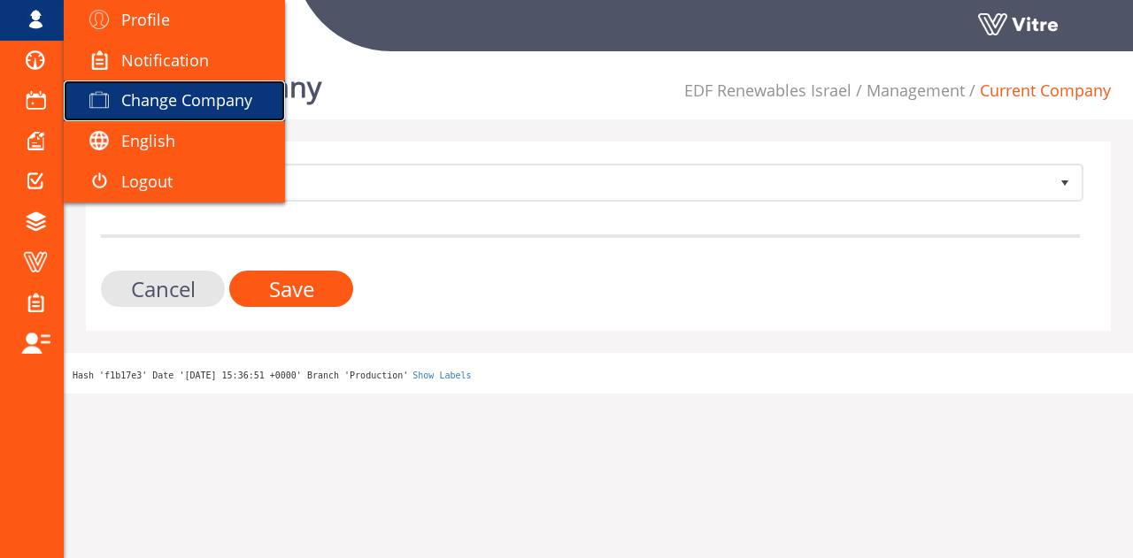
click at [145, 113] on link "Change Company" at bounding box center [174, 101] width 221 height 41
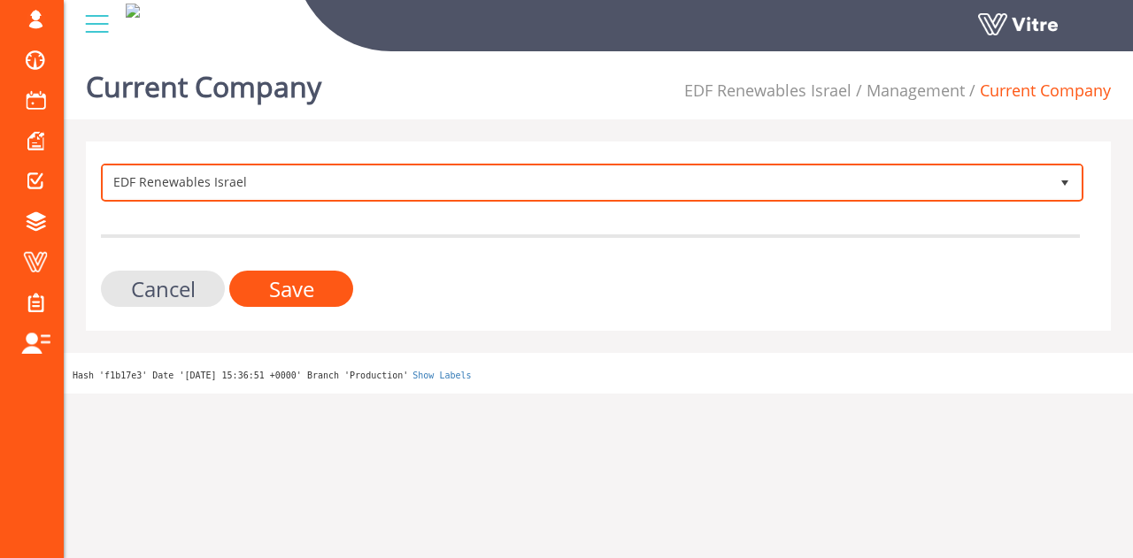
click at [289, 194] on span "EDF Renewables Israel" at bounding box center [576, 182] width 945 height 32
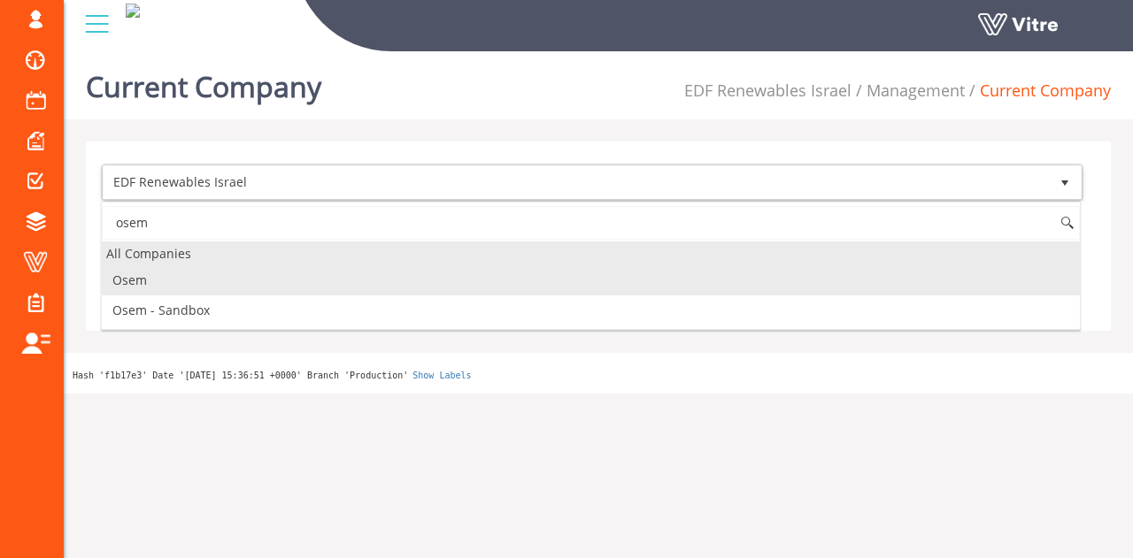
click at [285, 278] on li "Osem" at bounding box center [591, 280] width 978 height 30
type input "osem"
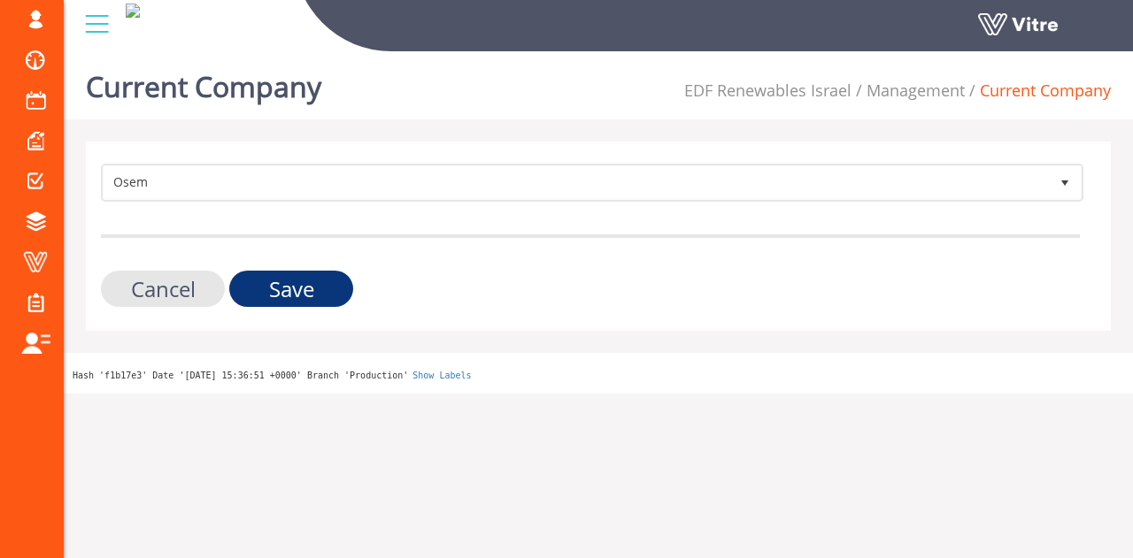
click at [297, 289] on input "Save" at bounding box center [291, 289] width 124 height 36
